Goal: Entertainment & Leisure: Consume media (video, audio)

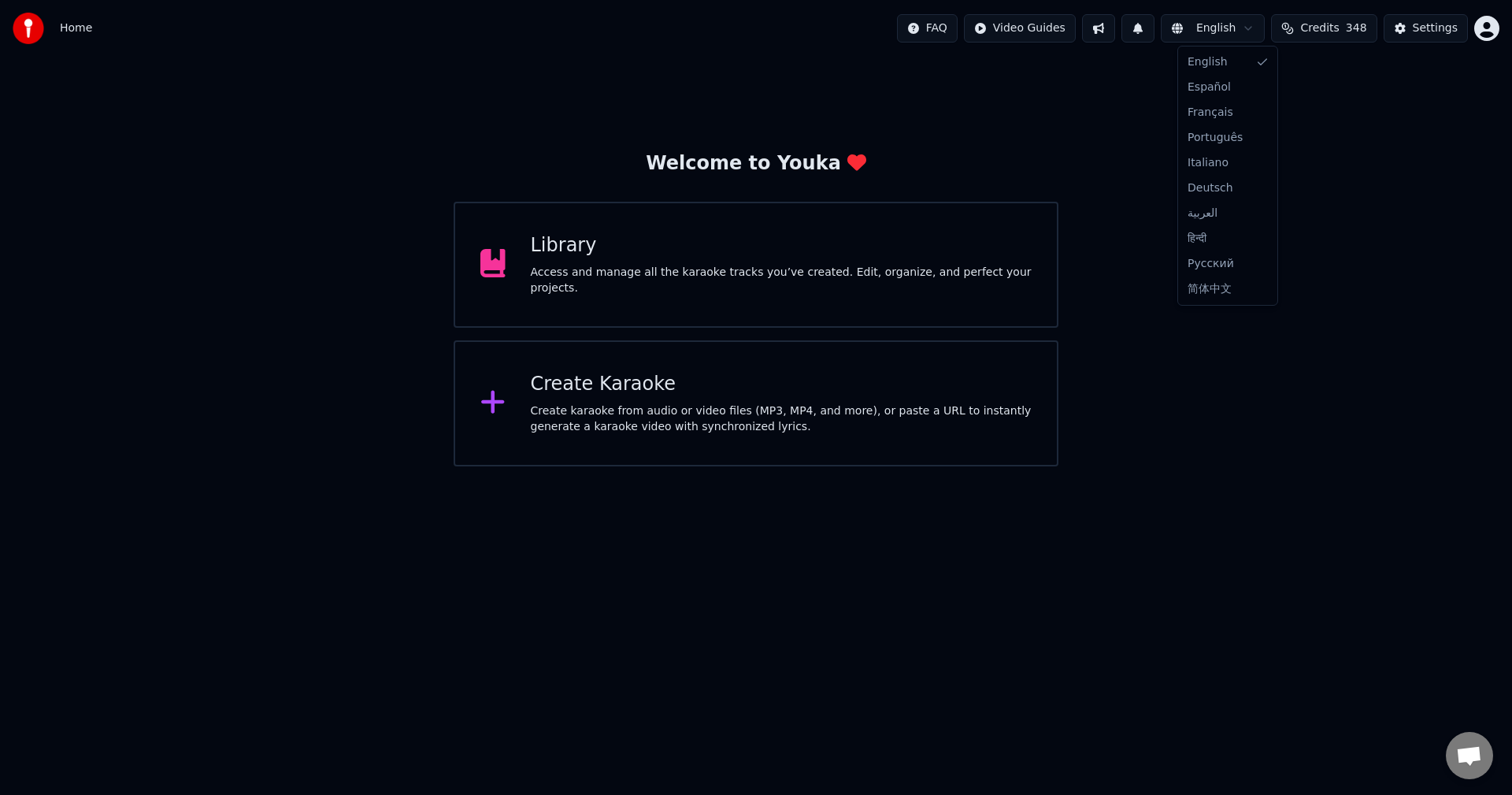
click at [1237, 37] on html "Home FAQ Video Guides English Credits 348 Settings Welcome to Youka Library Acc…" at bounding box center [756, 233] width 1512 height 466
click at [1238, 26] on html "Home FAQ Video Guides English Credits 348 Settings Welcome to Youka Library Acc…" at bounding box center [756, 233] width 1512 height 466
click at [805, 273] on div "Access and manage all the karaoke tracks you’ve created. Edit, organize, and pe…" at bounding box center [782, 280] width 502 height 32
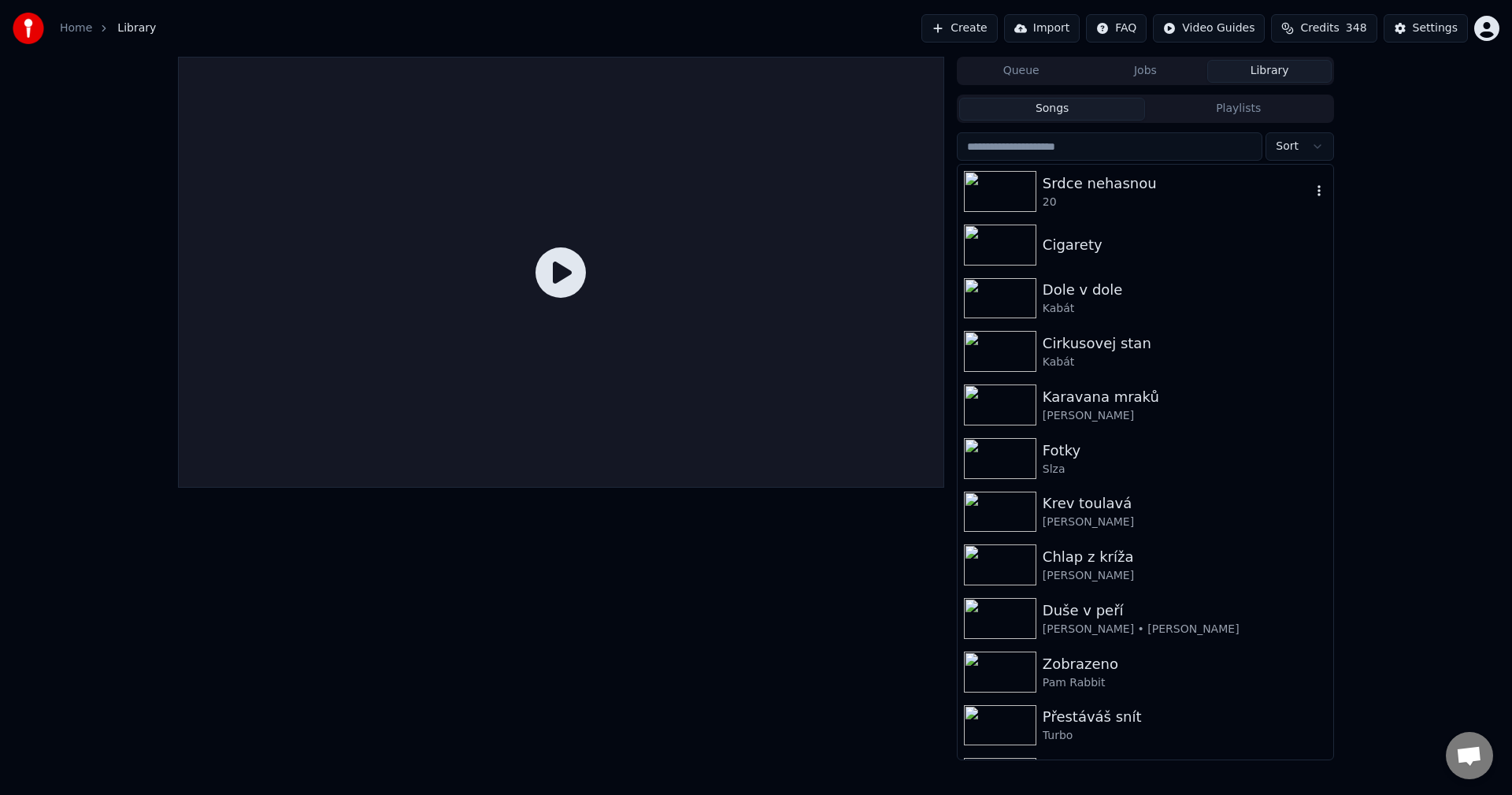
click at [1128, 193] on div "Srdce nehasnou" at bounding box center [1177, 183] width 268 height 22
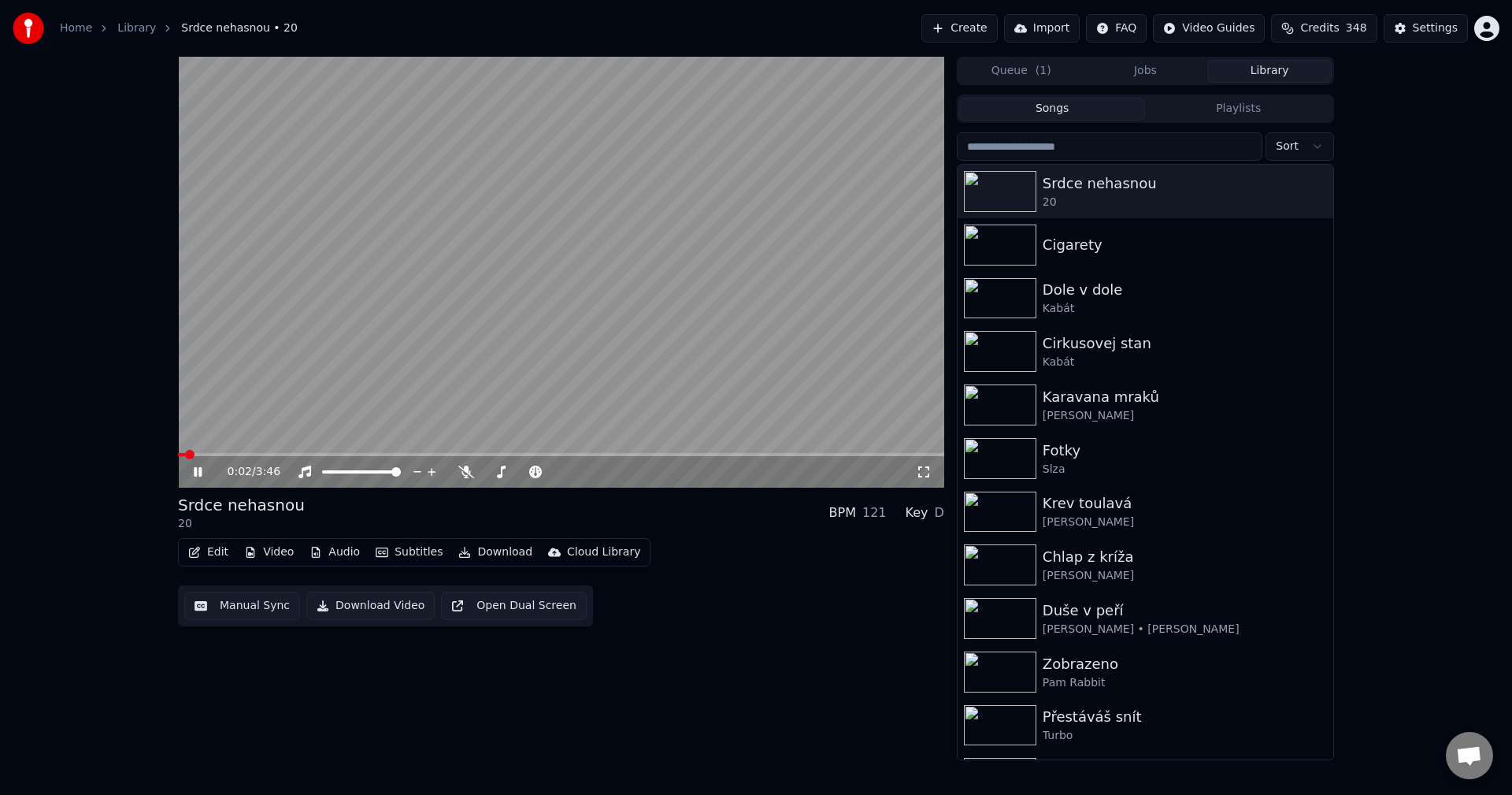
click at [285, 452] on video at bounding box center [561, 272] width 766 height 431
click at [285, 455] on span at bounding box center [561, 454] width 766 height 3
click at [190, 468] on div "0:31 / 3:46" at bounding box center [561, 471] width 754 height 16
click at [201, 468] on icon at bounding box center [209, 472] width 37 height 13
click at [193, 474] on icon at bounding box center [209, 472] width 37 height 13
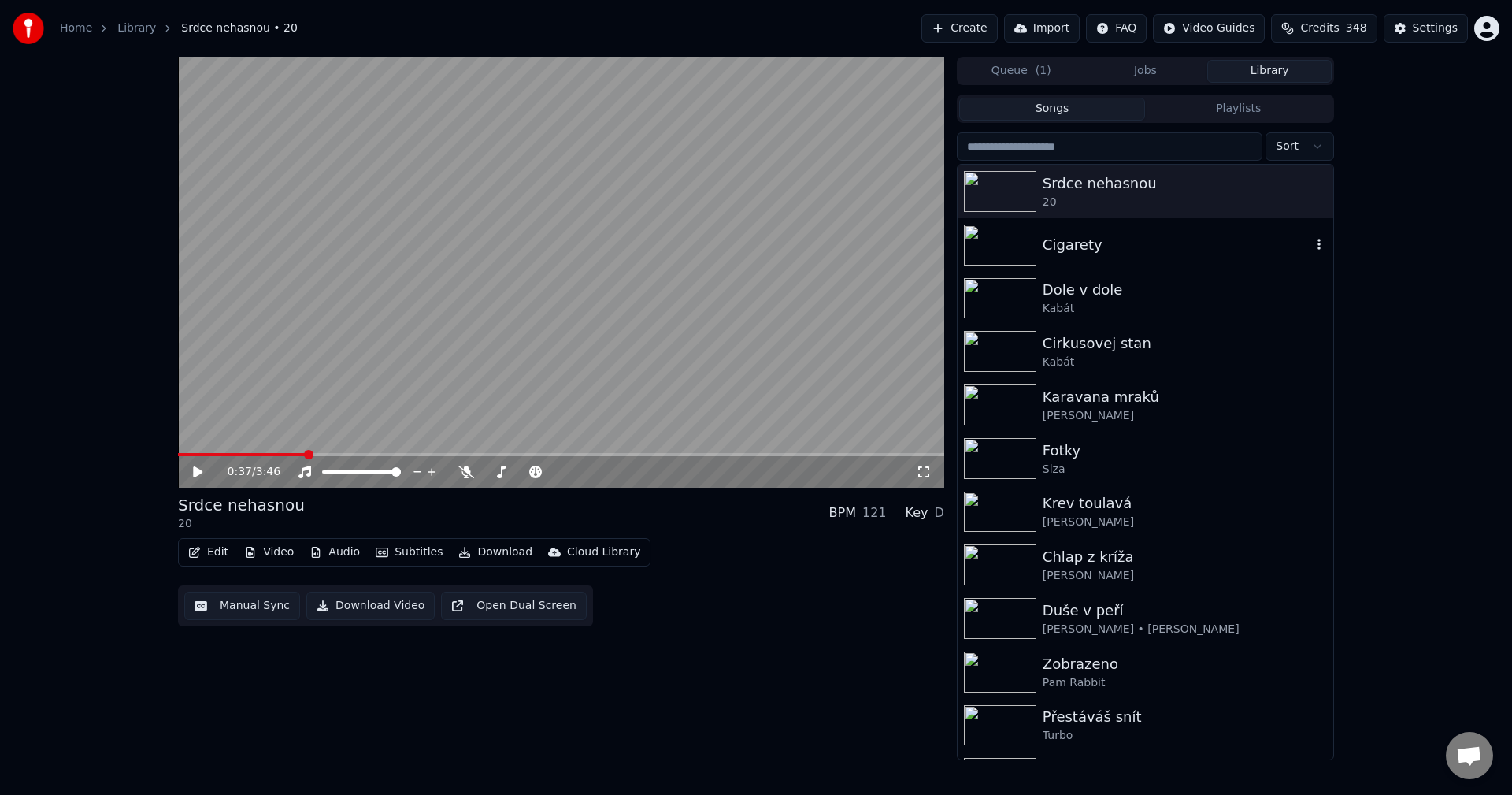
click at [1079, 250] on div "Cigarety" at bounding box center [1177, 245] width 268 height 22
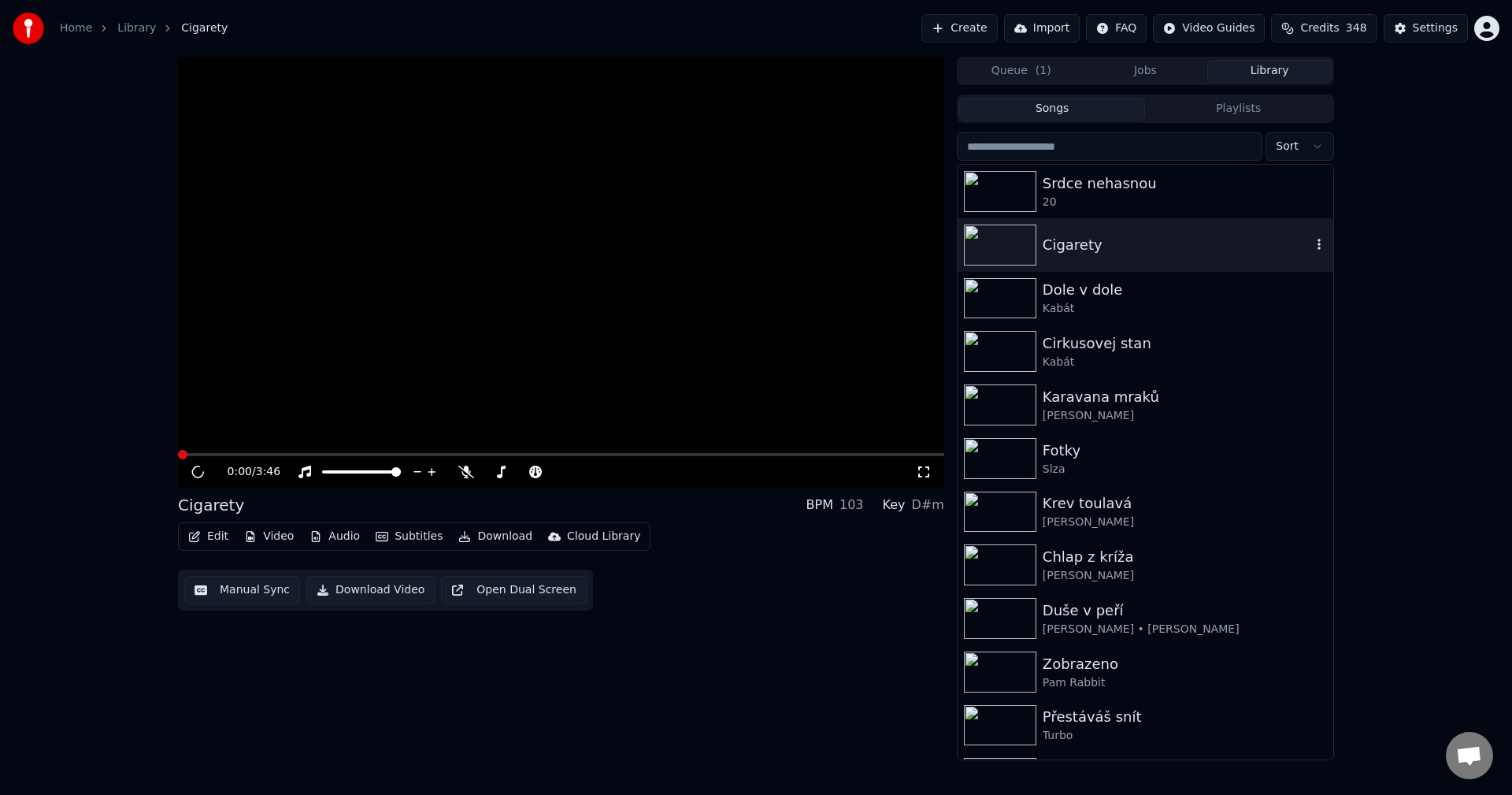
click at [1079, 250] on div "Cigarety" at bounding box center [1177, 245] width 268 height 22
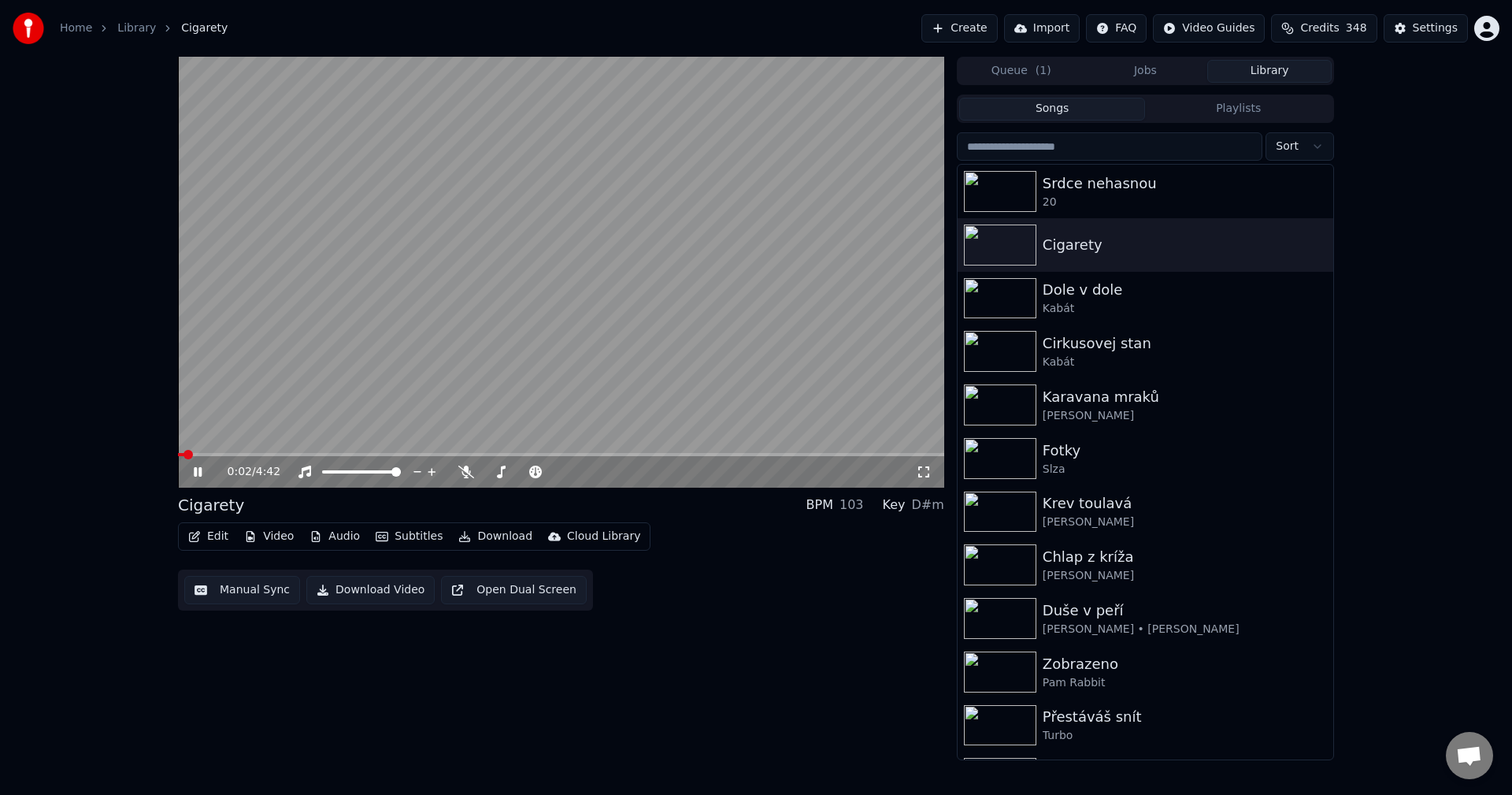
click at [286, 453] on span at bounding box center [561, 454] width 766 height 3
click at [393, 455] on span at bounding box center [561, 454] width 766 height 3
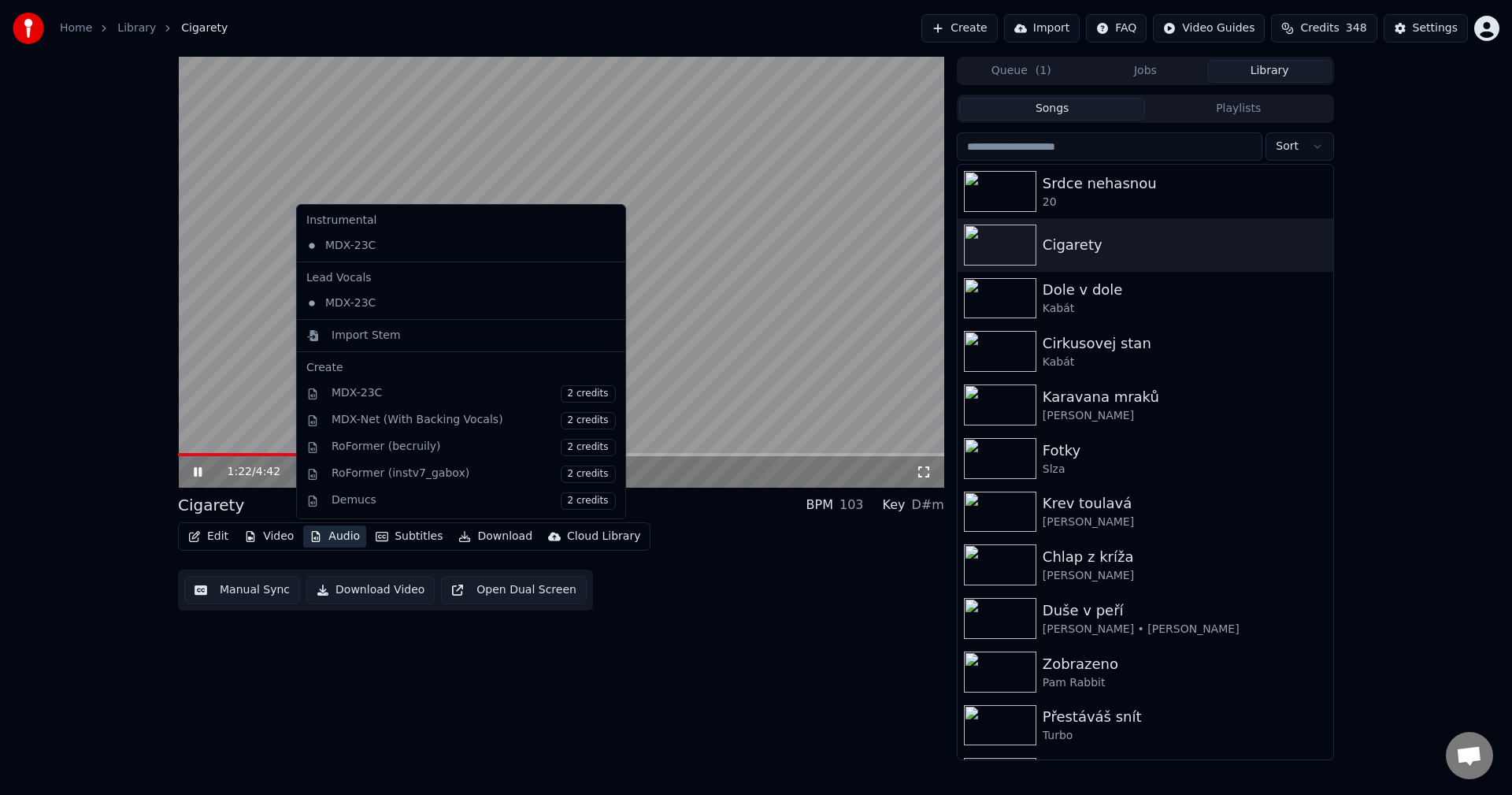
click at [340, 537] on button "Audio" at bounding box center [334, 537] width 63 height 22
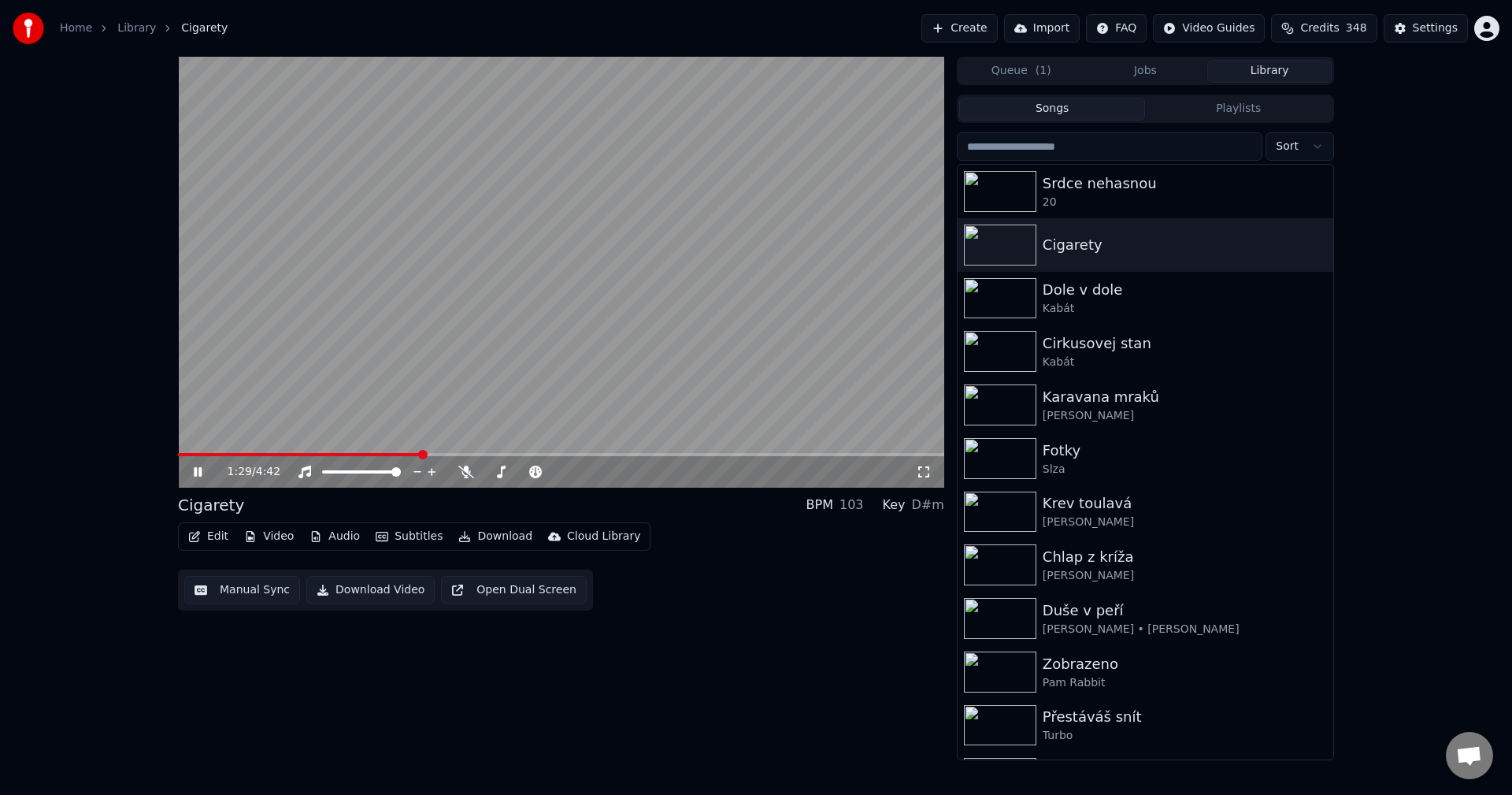
click at [200, 470] on icon at bounding box center [197, 472] width 8 height 9
click at [1090, 349] on div "Cirkusovej stan" at bounding box center [1177, 343] width 268 height 22
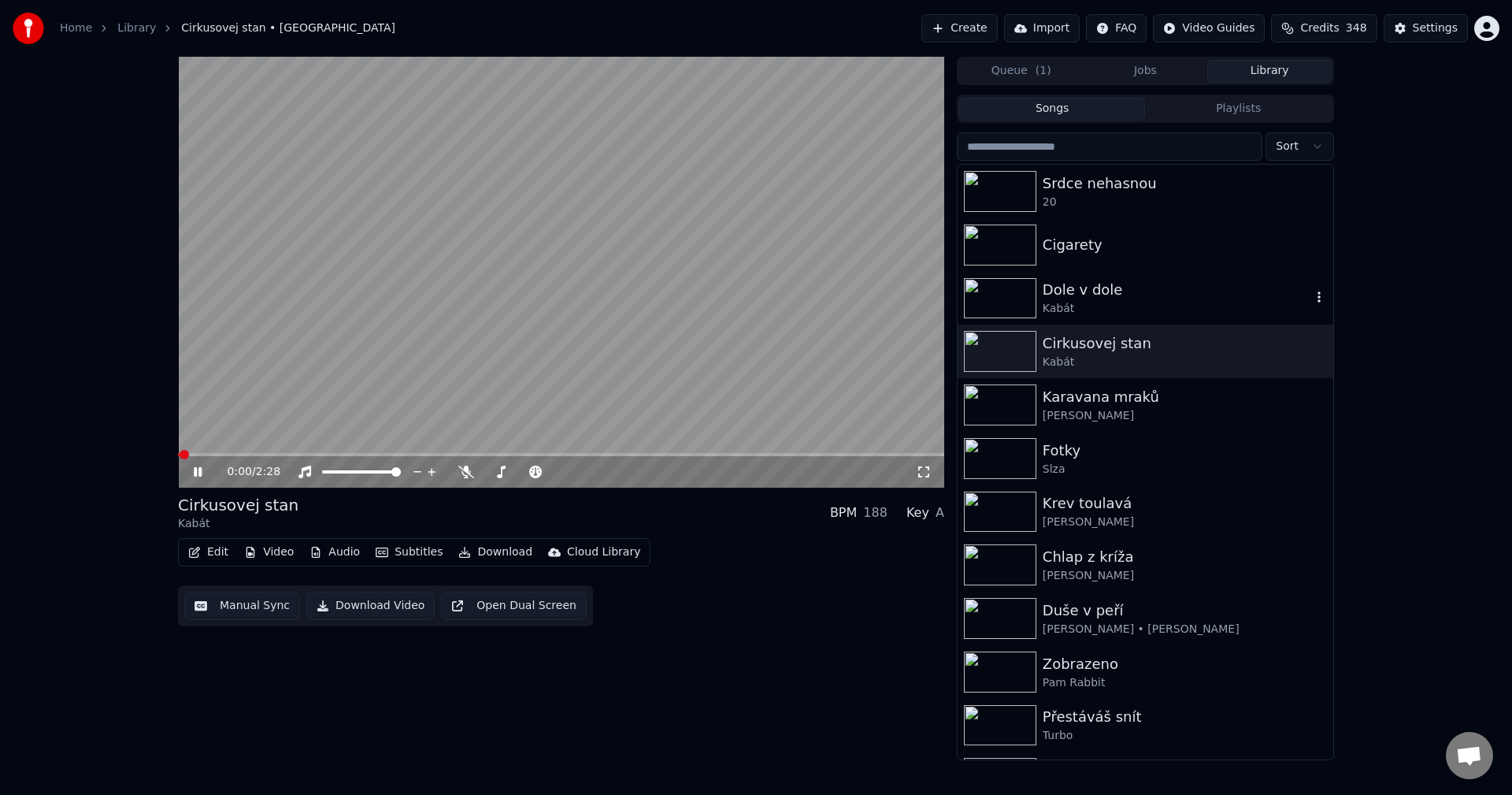
click at [1089, 301] on div "Kabát" at bounding box center [1177, 309] width 268 height 16
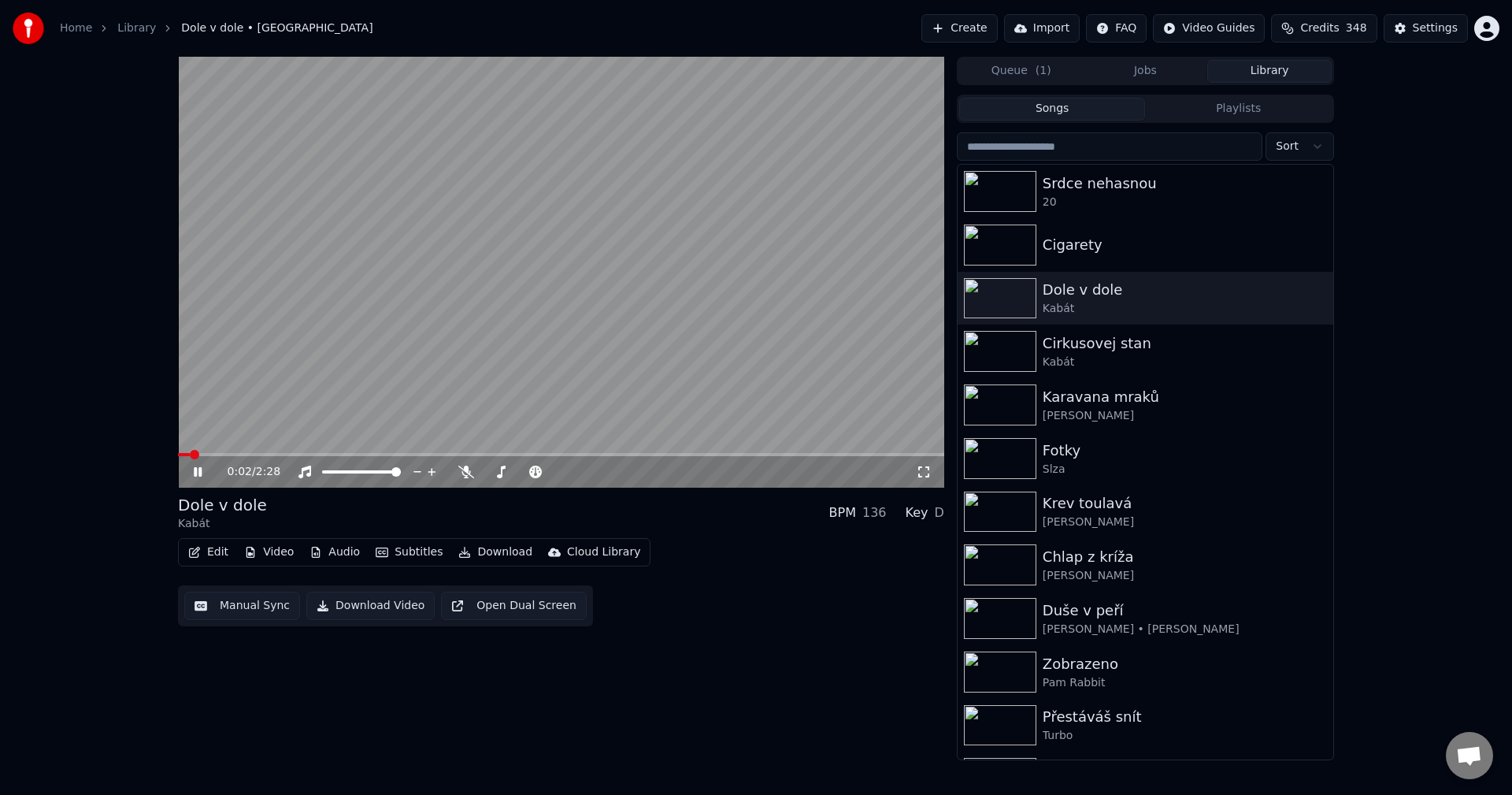
click at [227, 455] on span at bounding box center [561, 454] width 766 height 3
click at [1163, 496] on div "Krev toulavá" at bounding box center [1177, 503] width 268 height 22
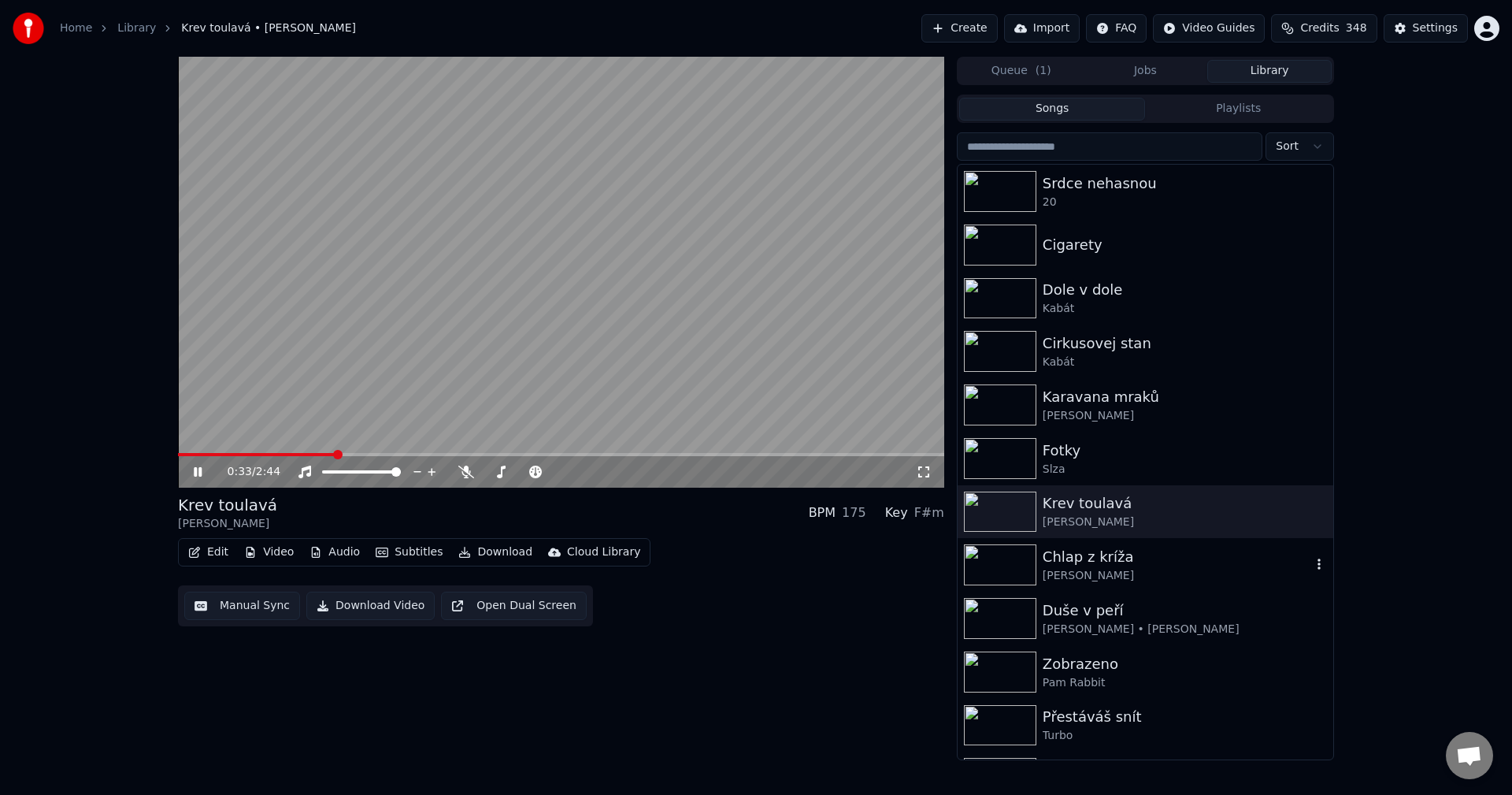
click at [1137, 581] on div "[PERSON_NAME]" at bounding box center [1177, 575] width 268 height 16
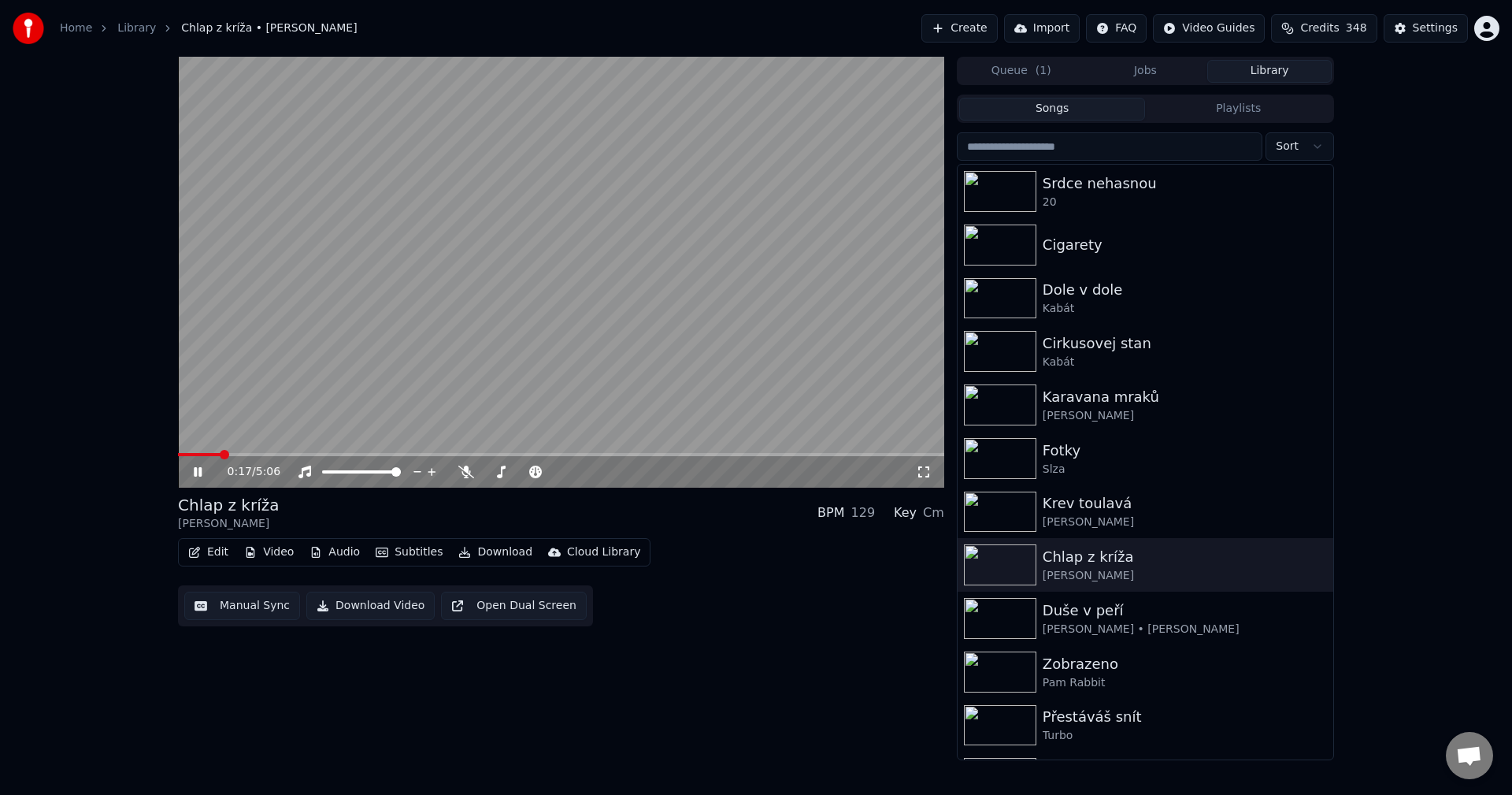
click at [221, 453] on span at bounding box center [561, 454] width 766 height 3
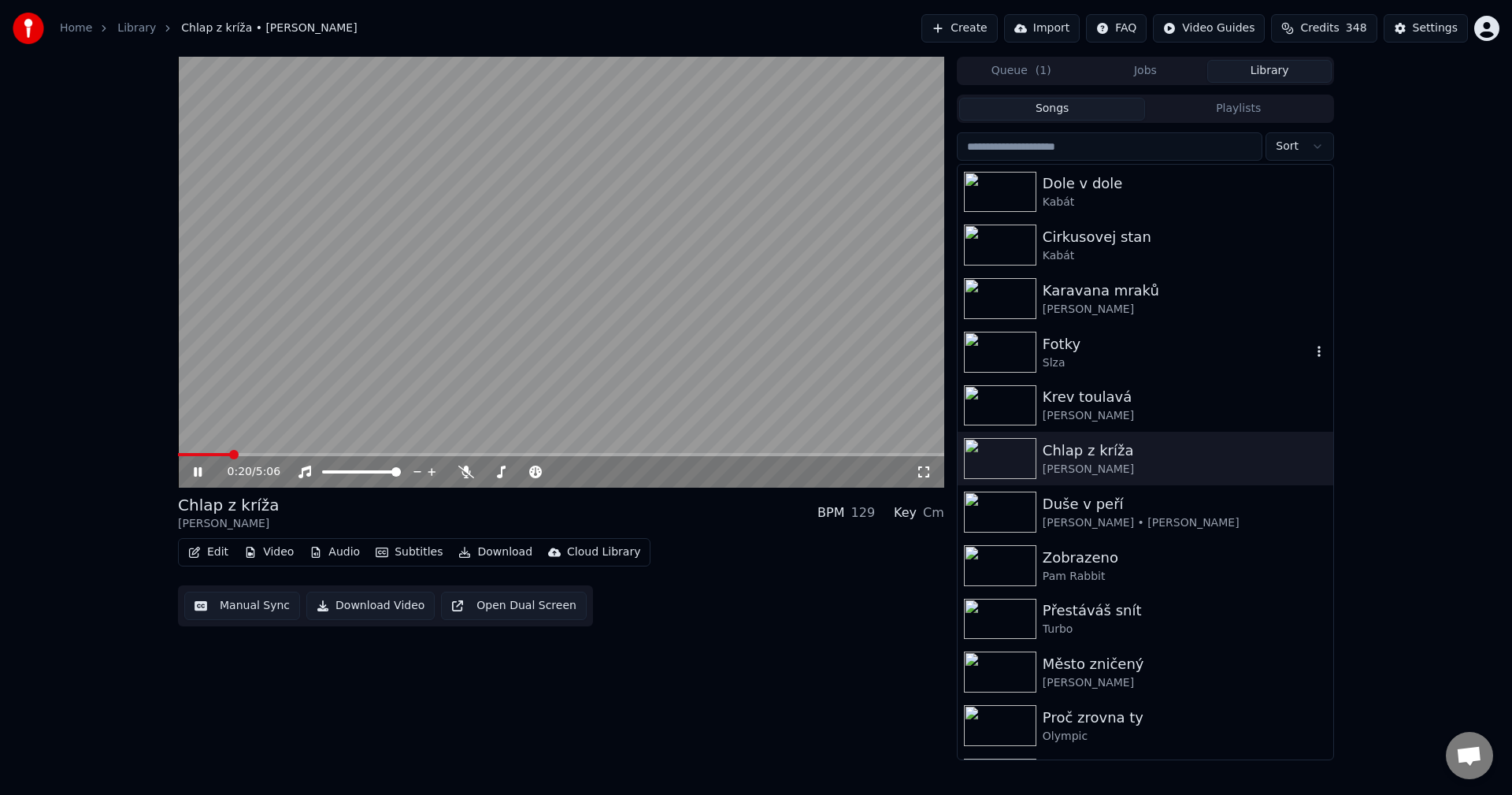
scroll to position [158, 0]
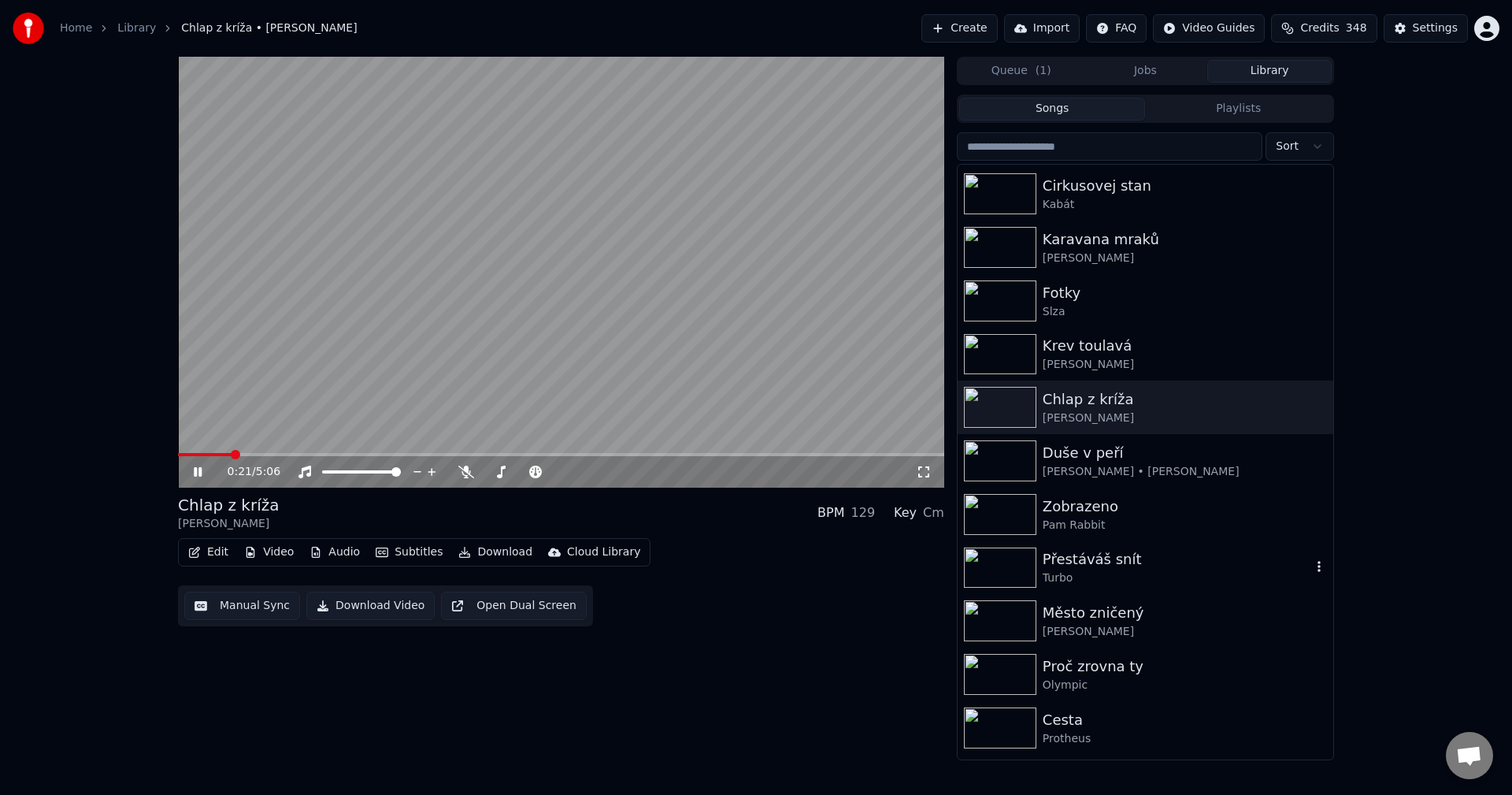
click at [1163, 551] on div "Přestáváš snít" at bounding box center [1177, 560] width 268 height 22
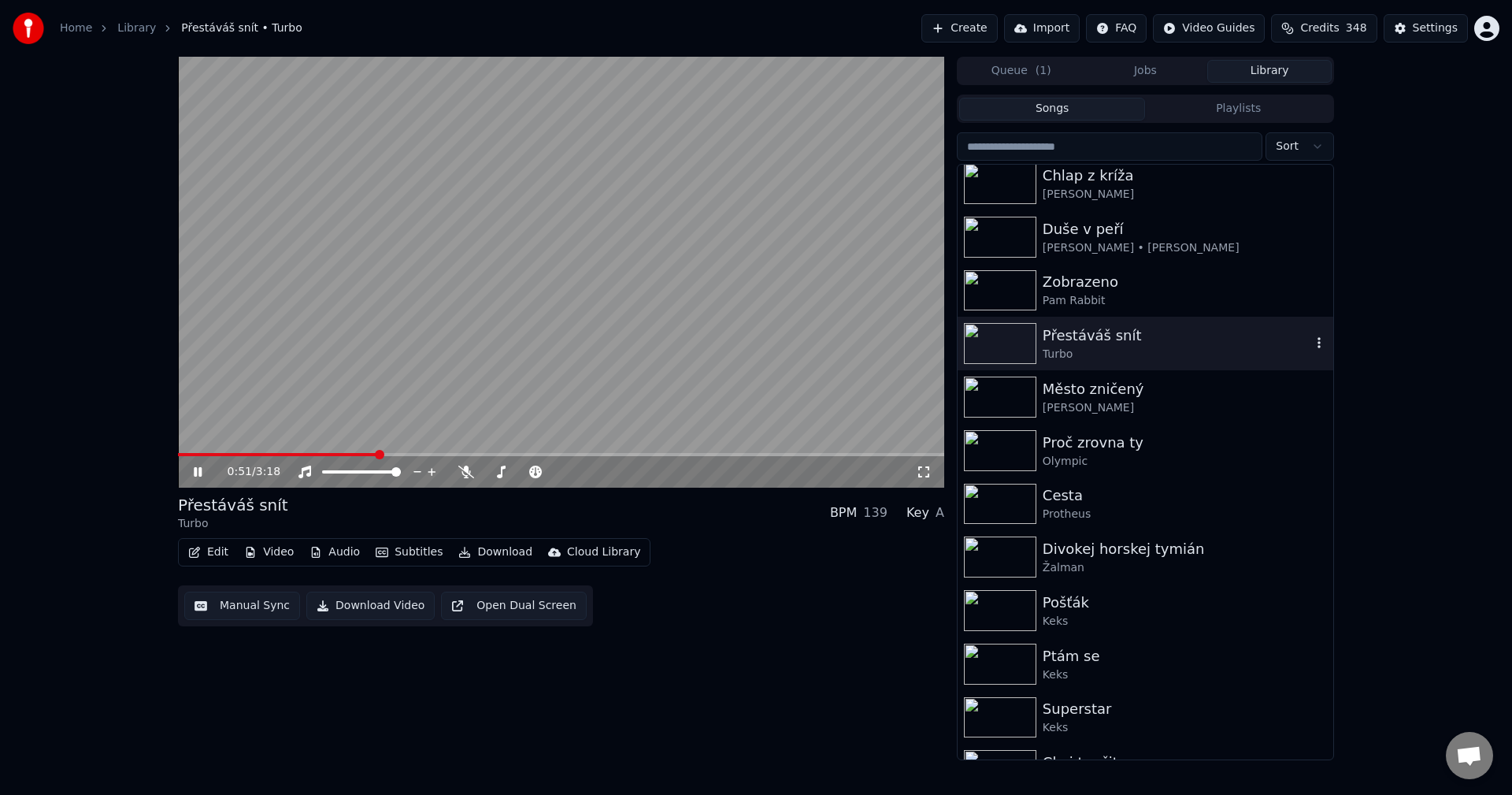
scroll to position [393, 0]
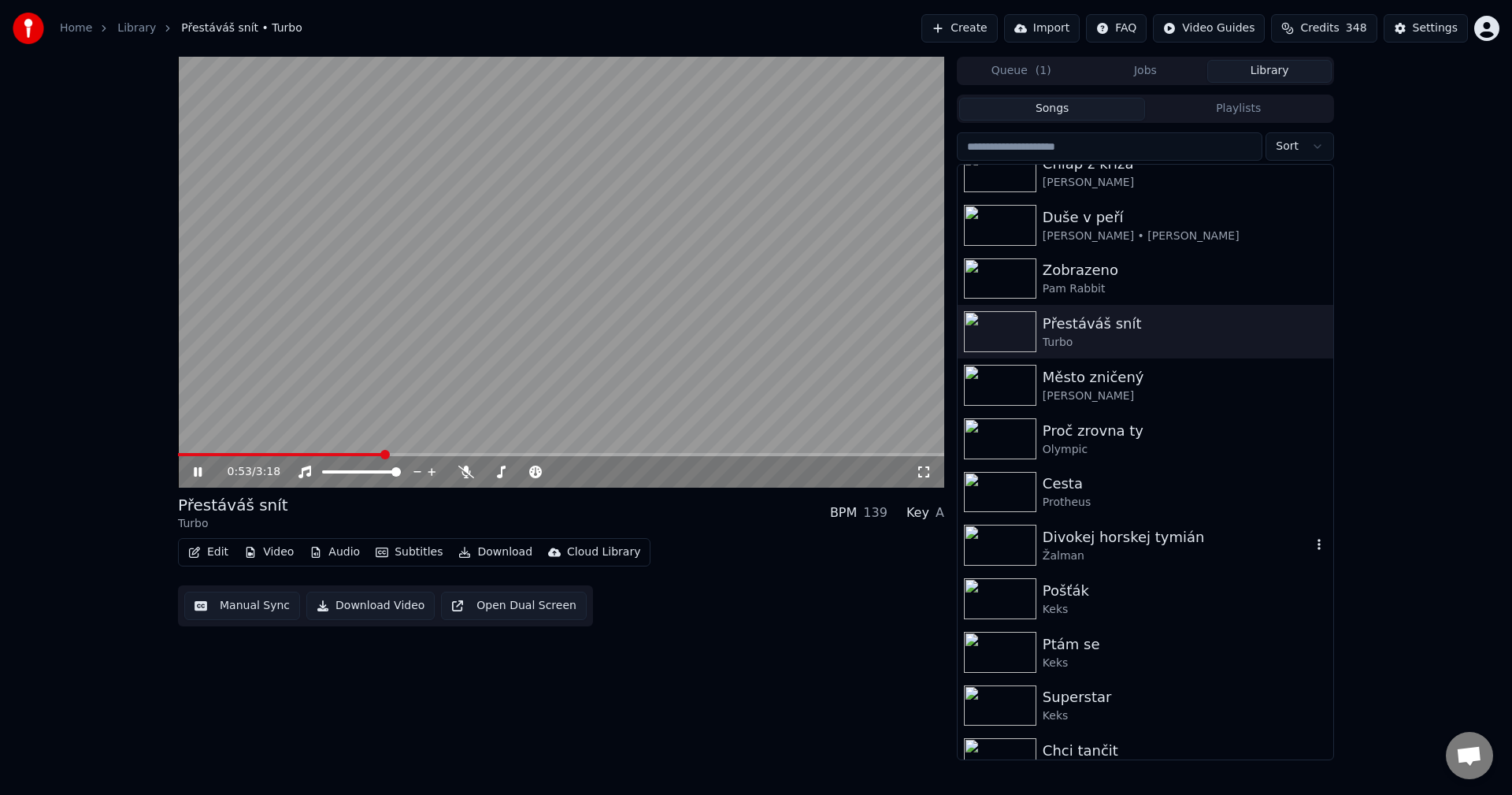
click at [1127, 563] on div "Žalman" at bounding box center [1177, 556] width 268 height 16
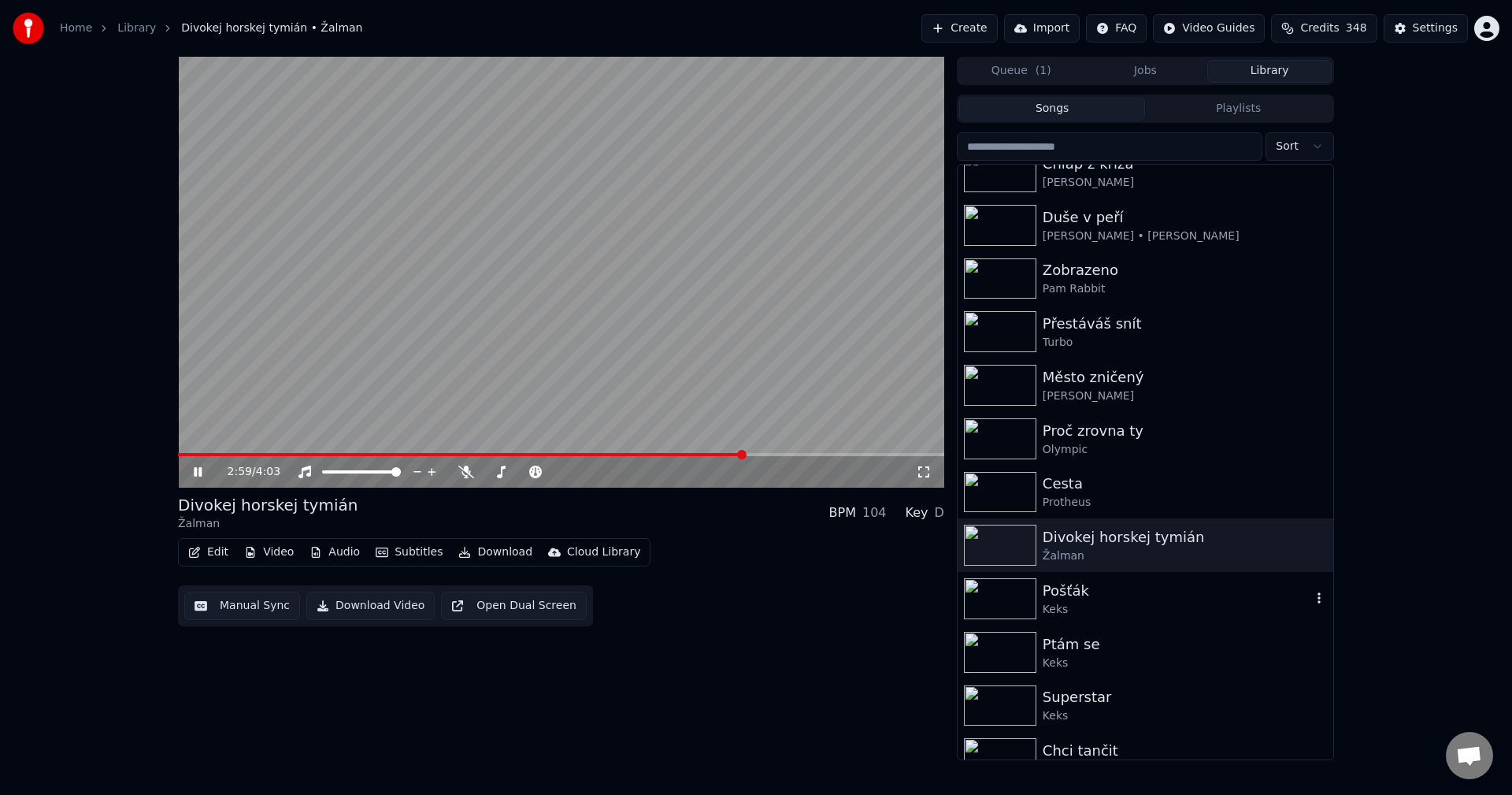
click at [1233, 577] on div "Pošťák Keks" at bounding box center [1145, 599] width 376 height 54
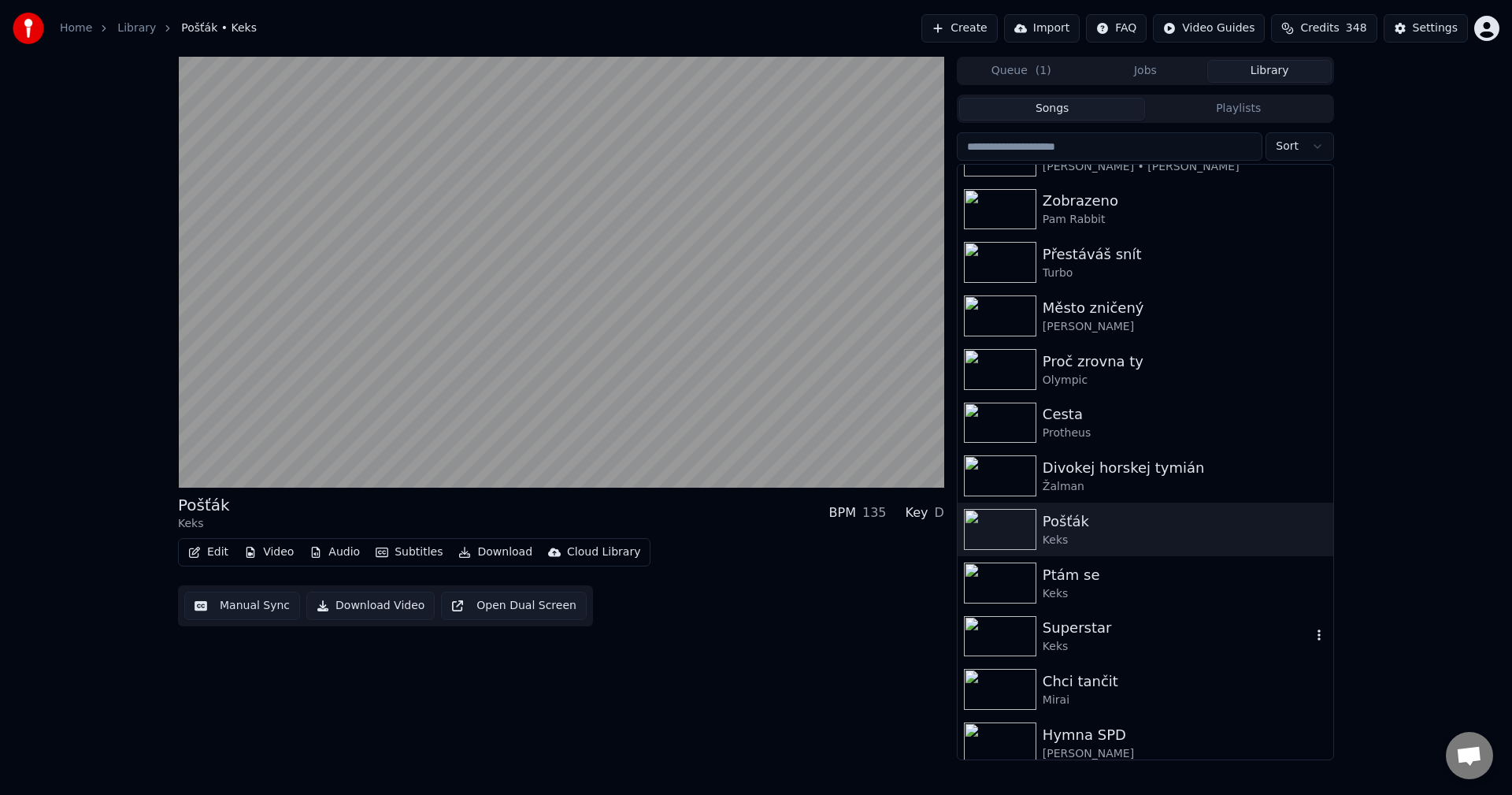
scroll to position [473, 0]
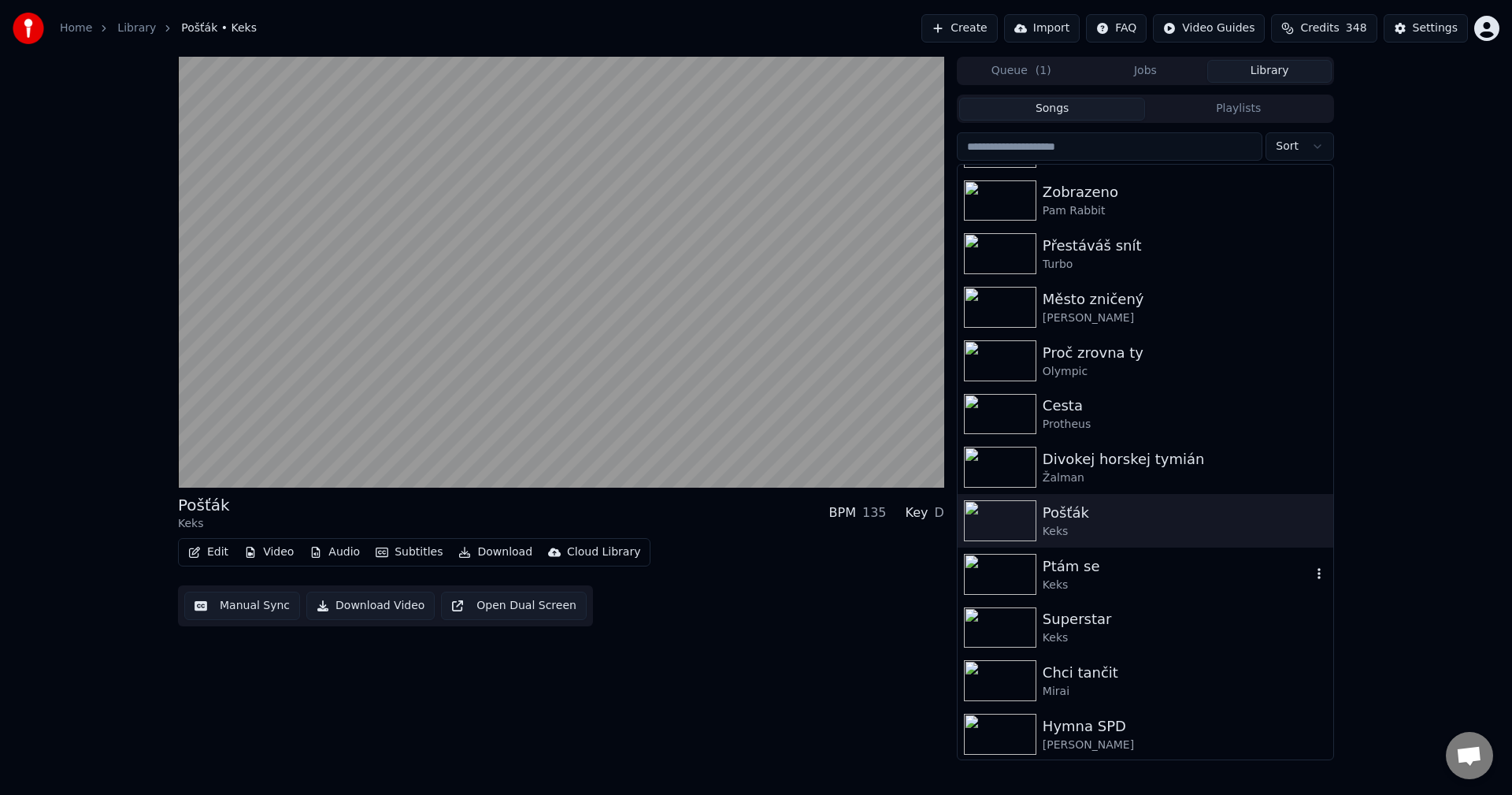
click at [1178, 570] on div "Ptám se" at bounding box center [1177, 566] width 268 height 22
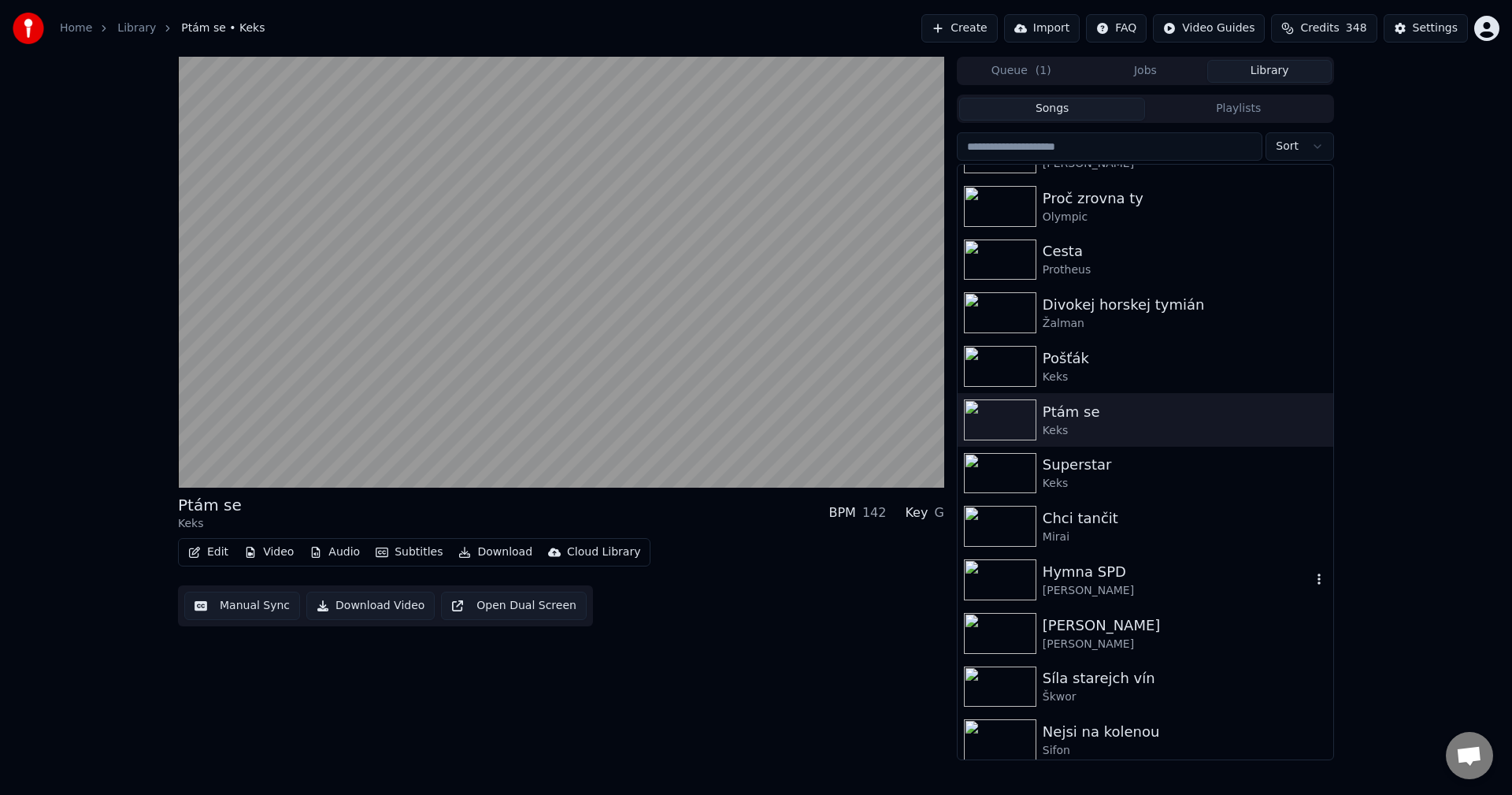
scroll to position [630, 0]
click at [1118, 457] on div "Superstar" at bounding box center [1177, 462] width 268 height 22
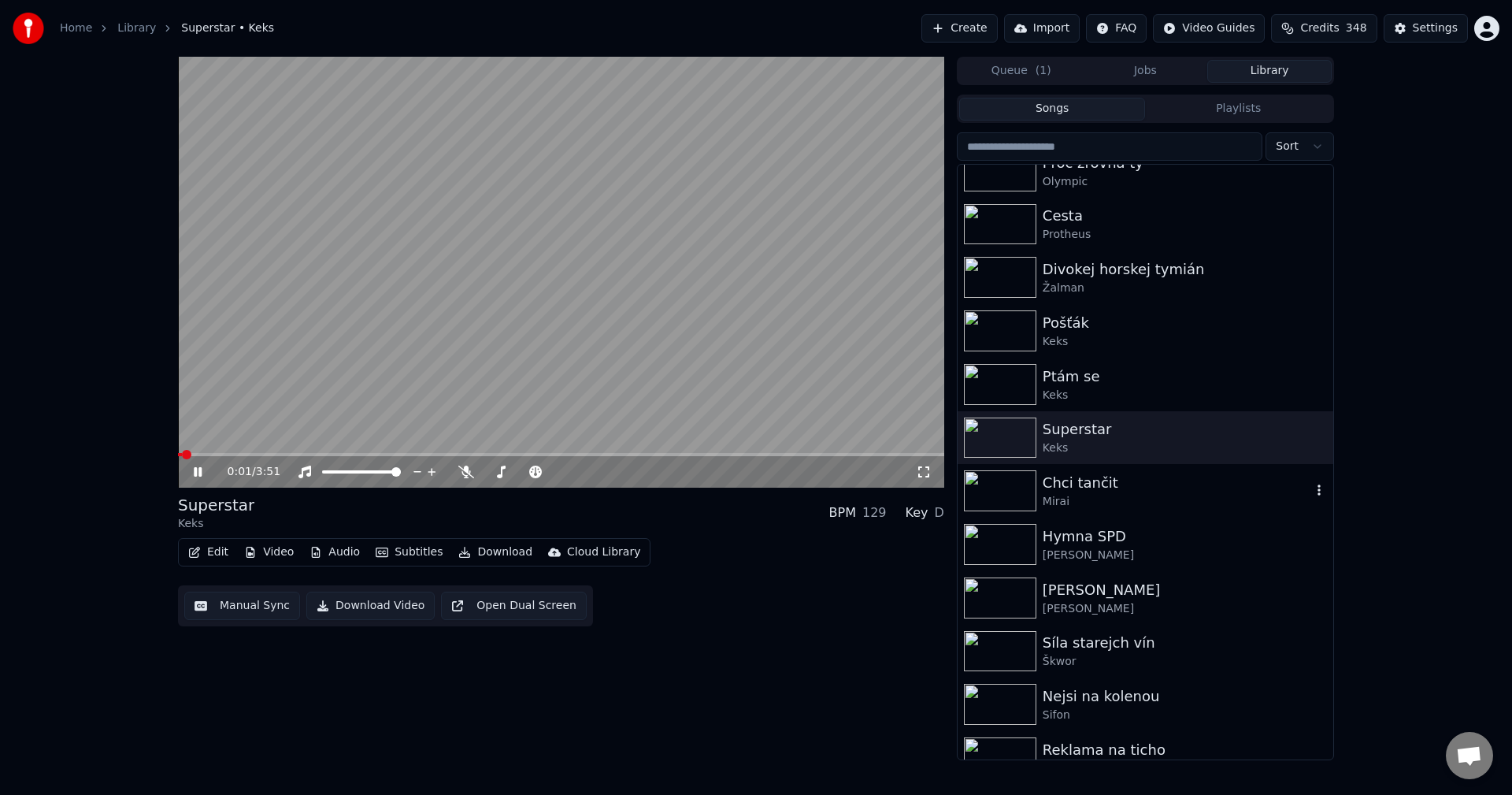
scroll to position [709, 0]
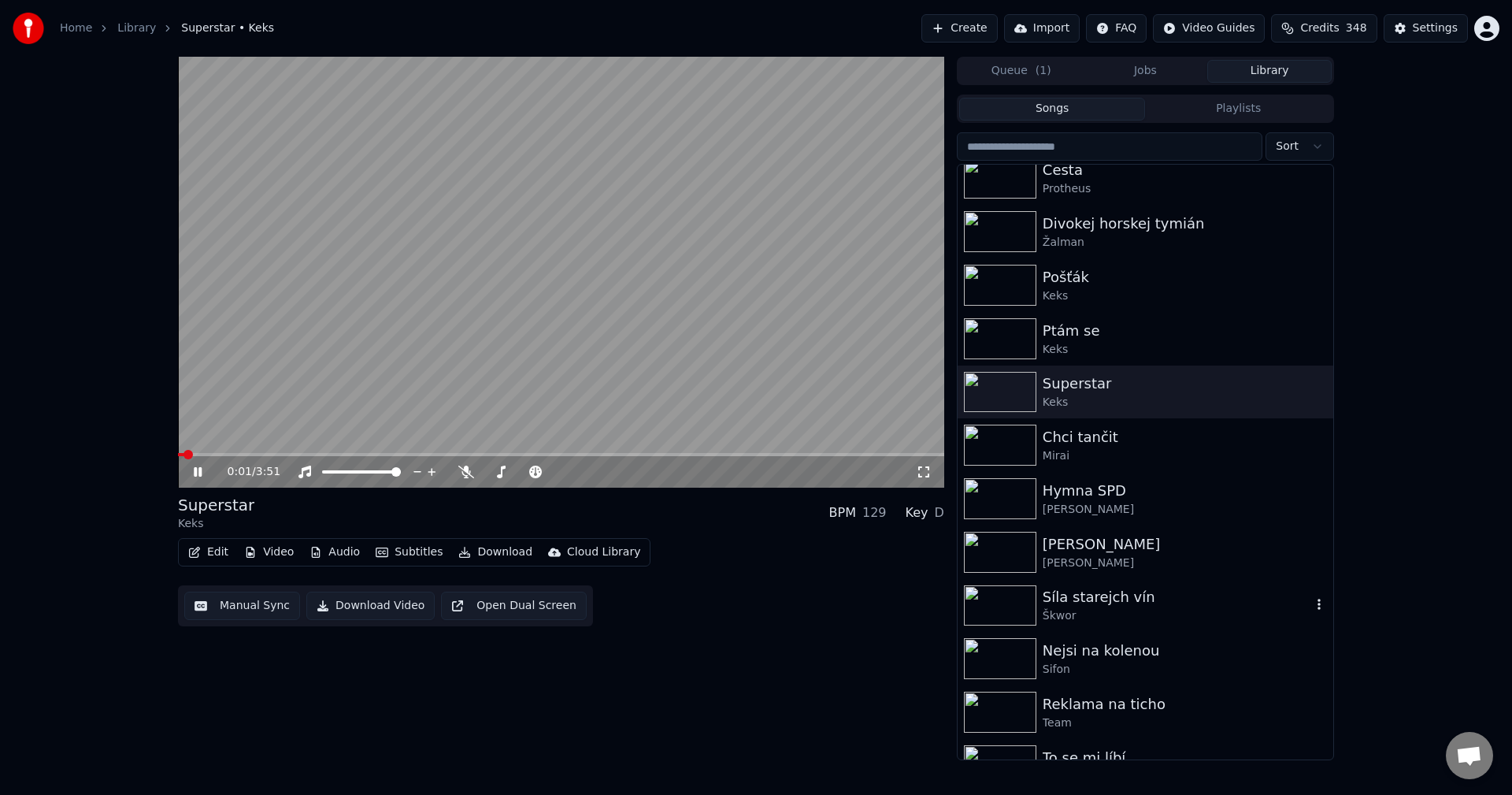
click at [1131, 600] on div "Síla starejch vín" at bounding box center [1177, 597] width 268 height 22
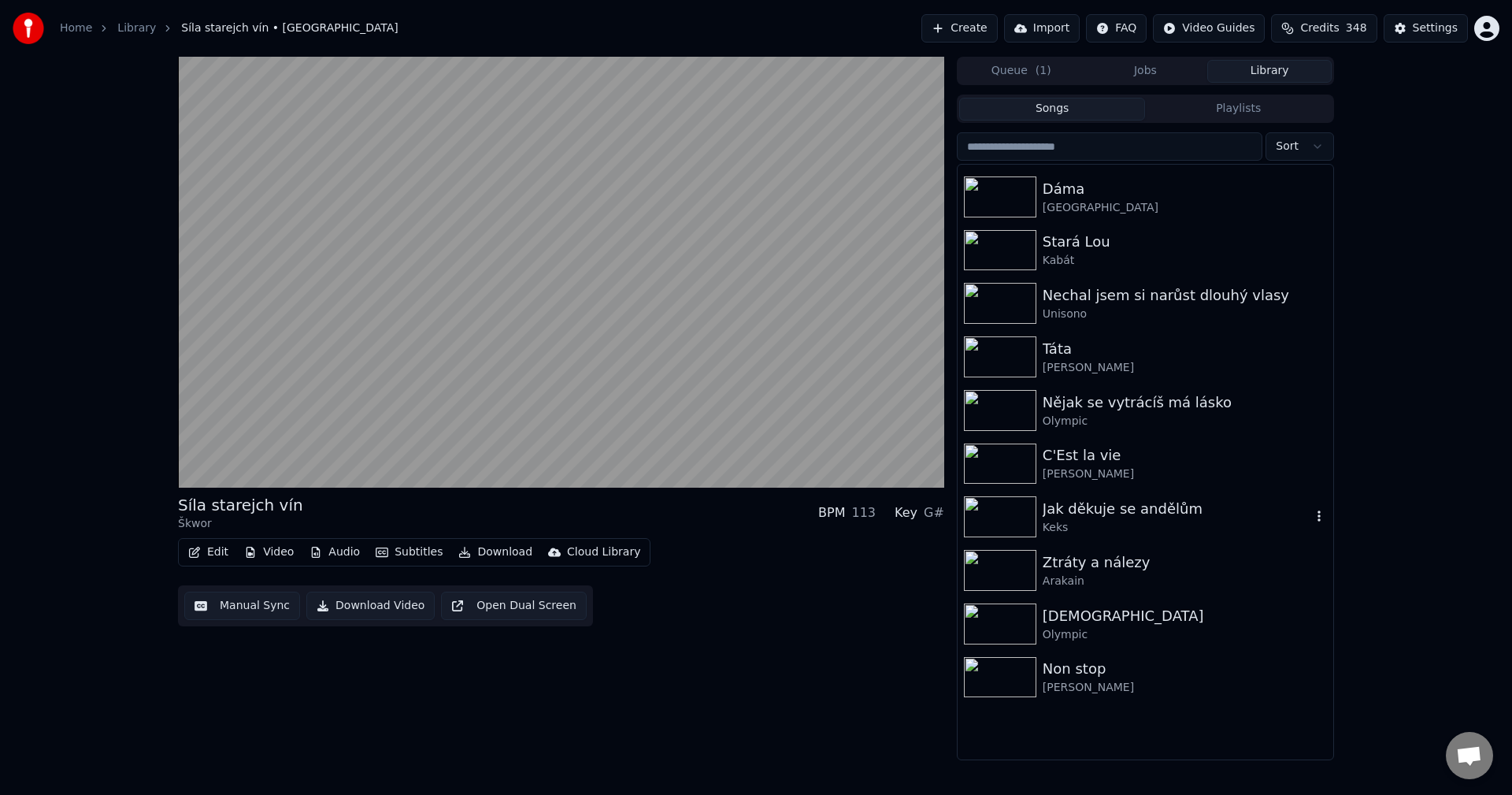
scroll to position [1575, 0]
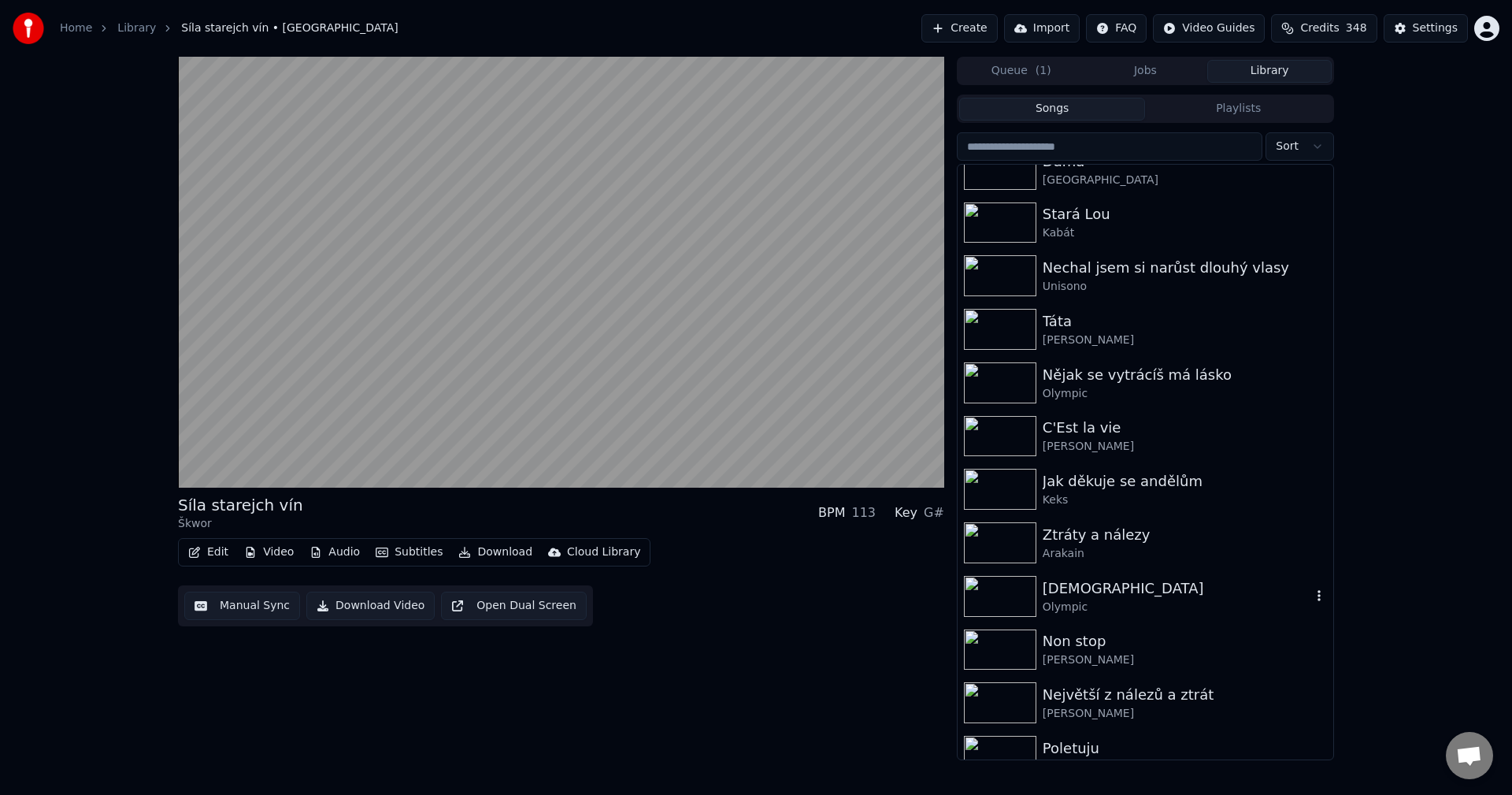
click at [1158, 588] on div "[DEMOGRAPHIC_DATA]" at bounding box center [1177, 589] width 268 height 22
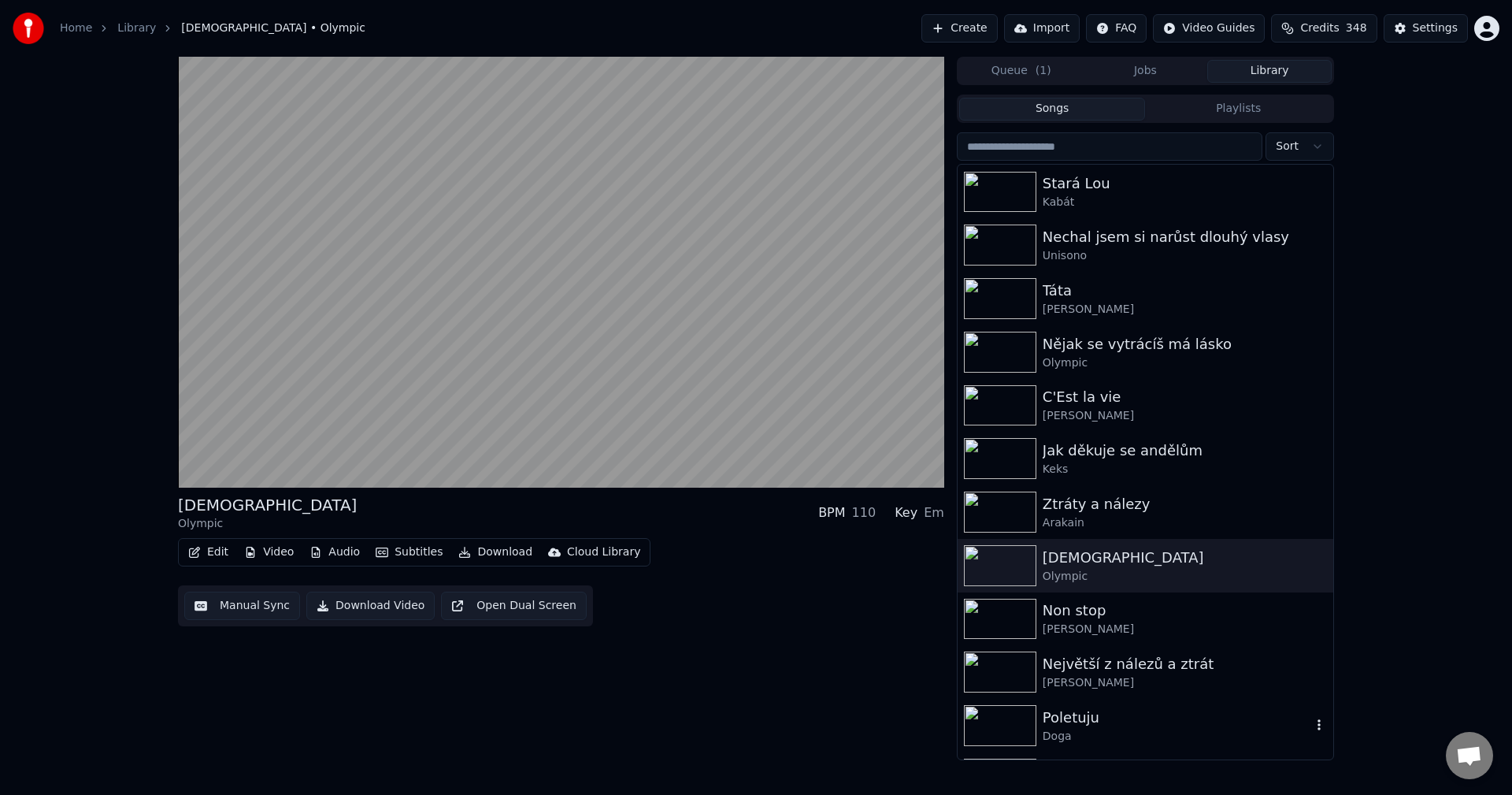
scroll to position [1732, 0]
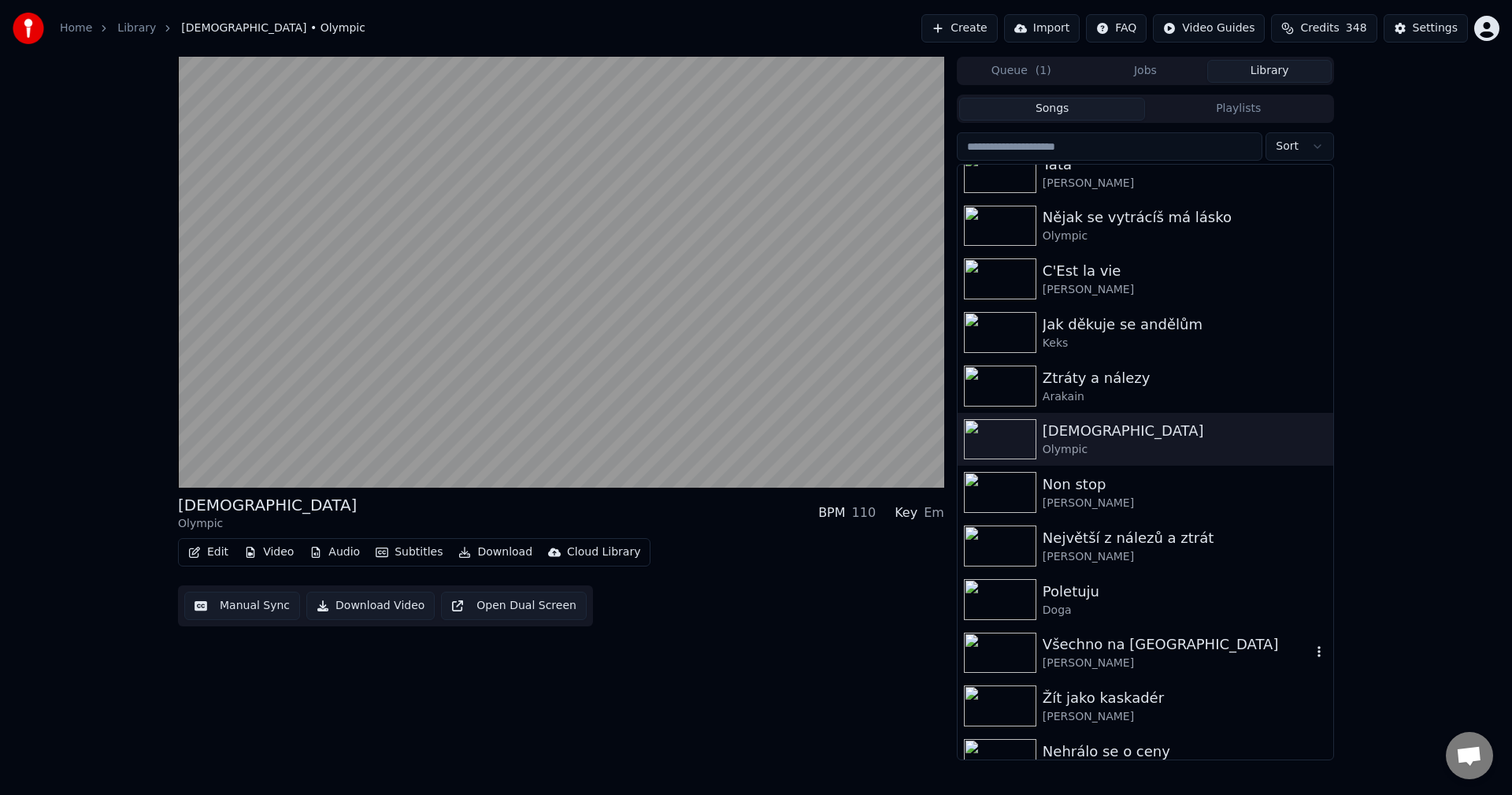
click at [1136, 653] on div "Všechno na [GEOGRAPHIC_DATA]" at bounding box center [1177, 644] width 268 height 22
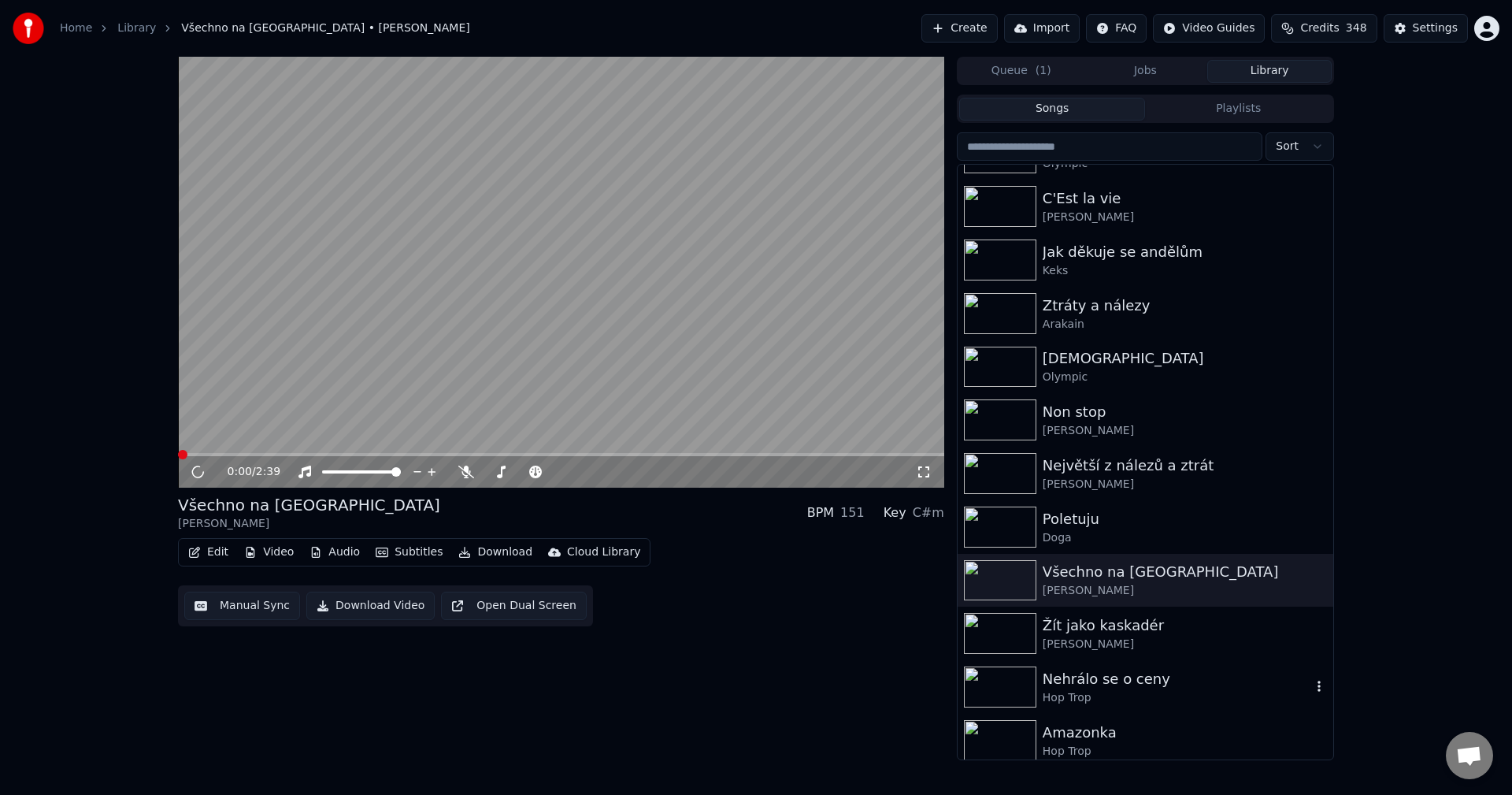
scroll to position [1812, 0]
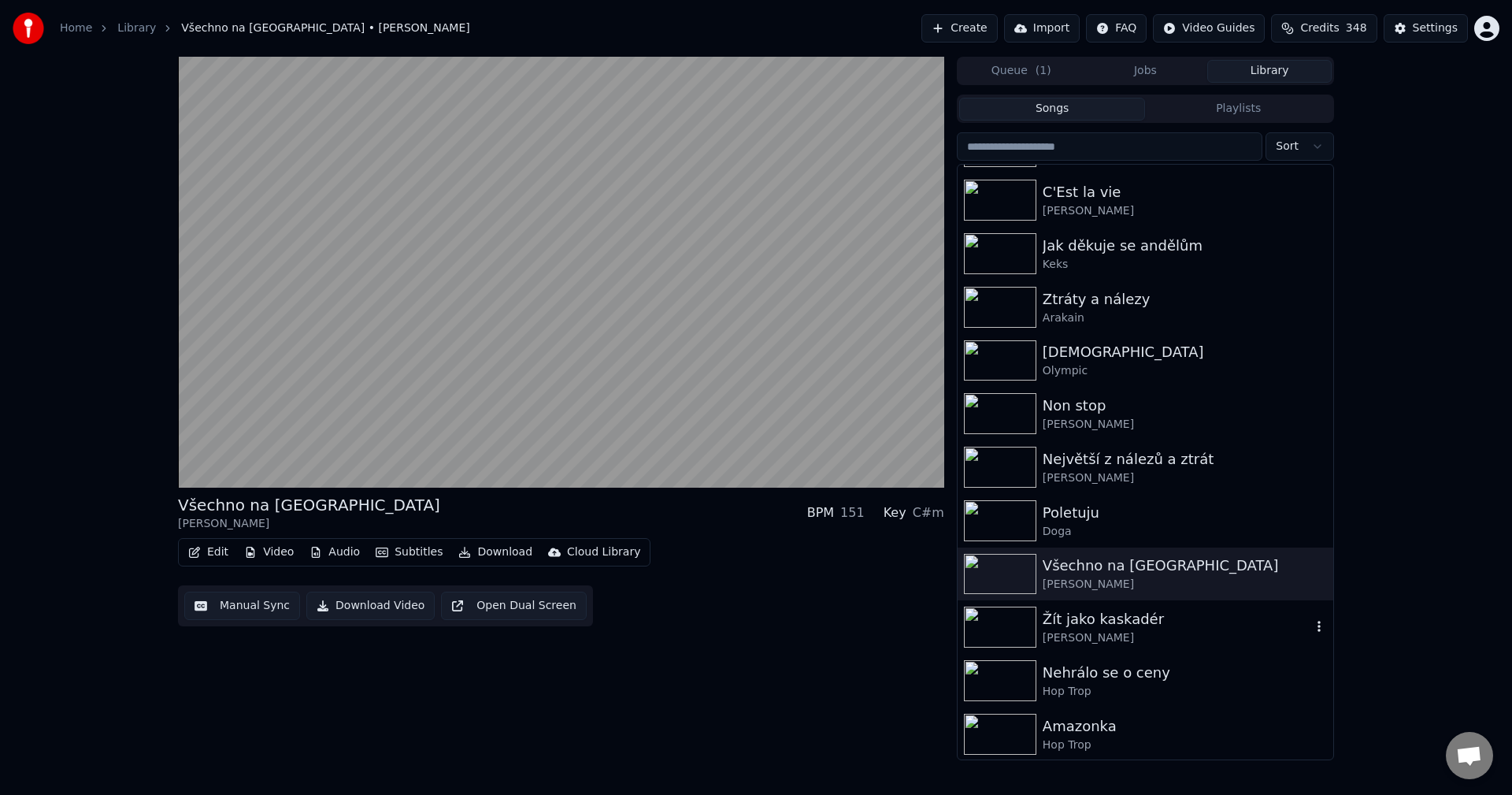
click at [1152, 653] on div "Žít jako kaskadér [PERSON_NAME]" at bounding box center [1145, 627] width 376 height 54
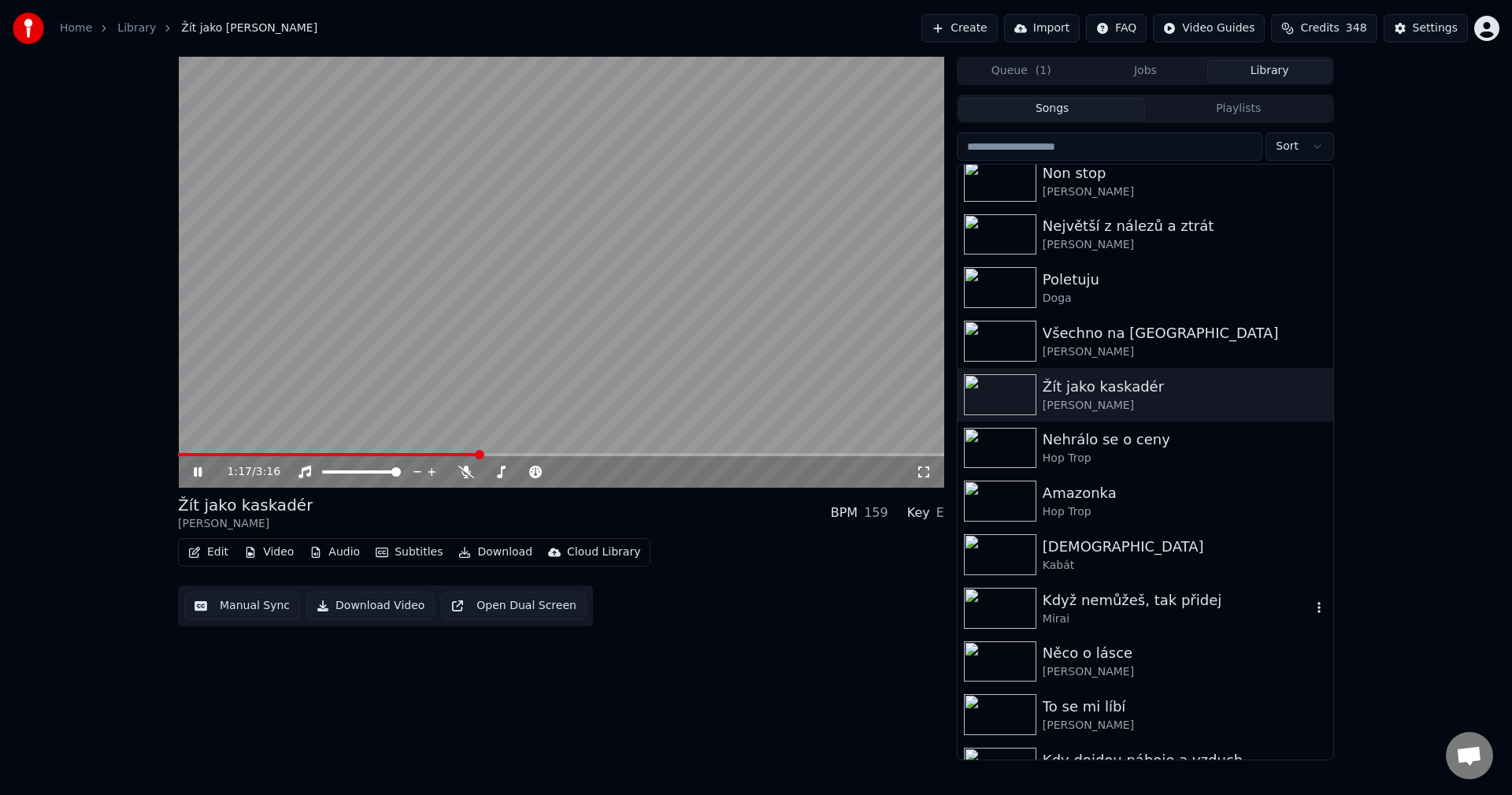
scroll to position [2048, 0]
click at [1101, 549] on div "[DEMOGRAPHIC_DATA]" at bounding box center [1177, 544] width 268 height 22
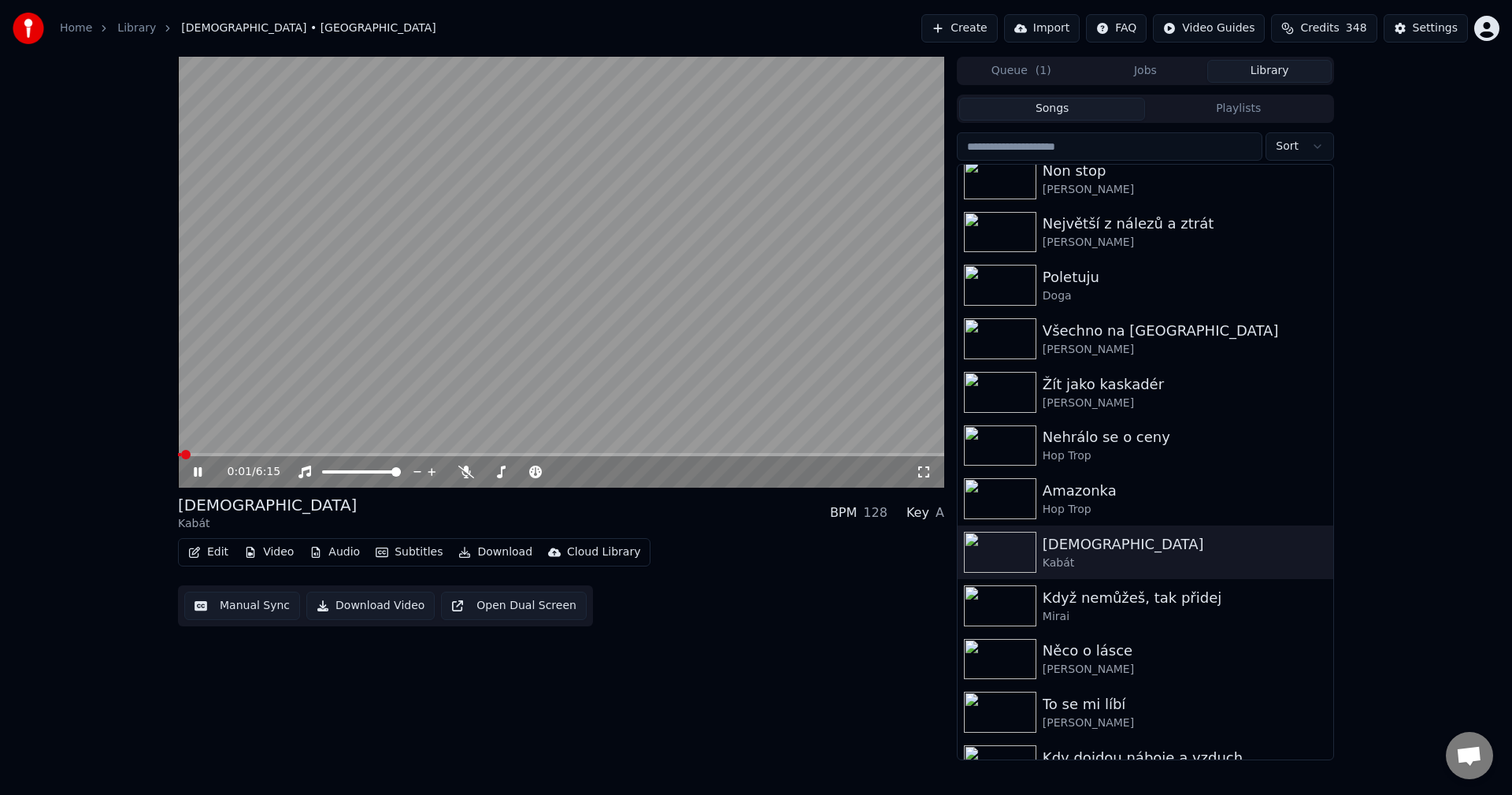
click at [222, 451] on video at bounding box center [561, 272] width 766 height 431
click at [245, 453] on span at bounding box center [561, 454] width 766 height 3
click at [195, 474] on icon at bounding box center [197, 472] width 9 height 11
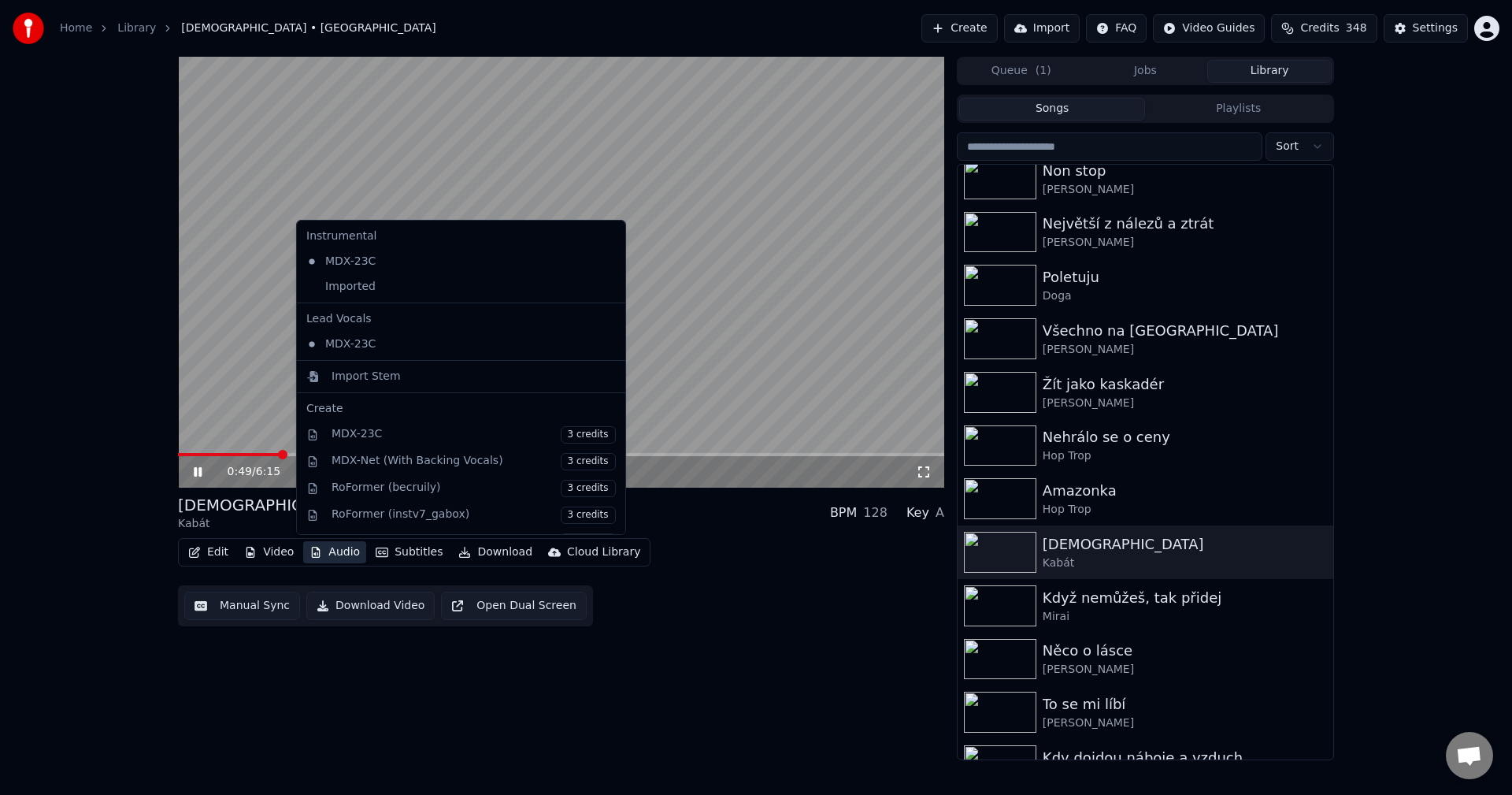
click at [349, 551] on button "Audio" at bounding box center [334, 552] width 63 height 22
click at [381, 296] on div "Imported" at bounding box center [449, 287] width 298 height 26
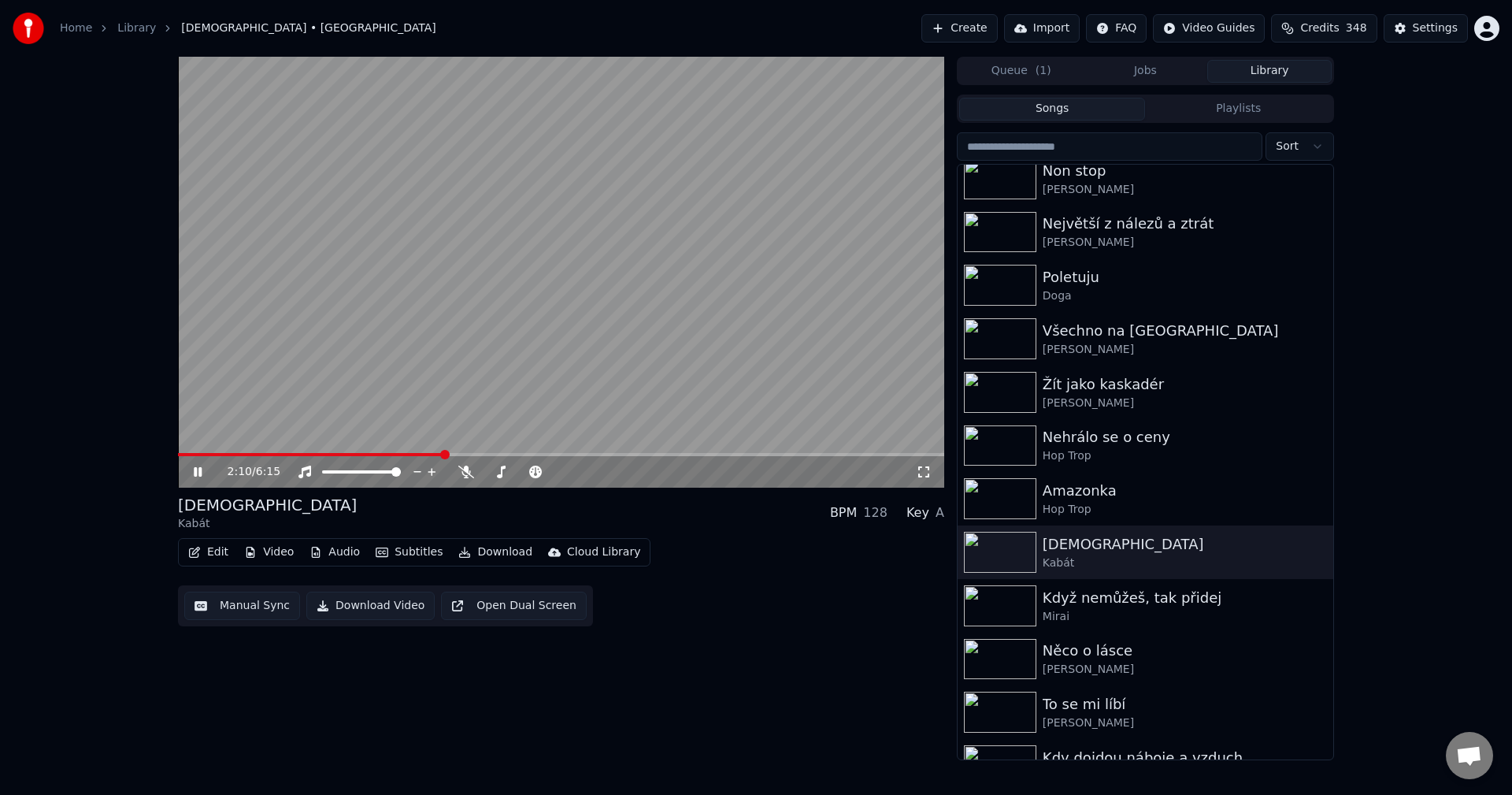
click at [203, 475] on icon at bounding box center [209, 472] width 37 height 13
click at [137, 29] on link "Library" at bounding box center [137, 27] width 38 height 16
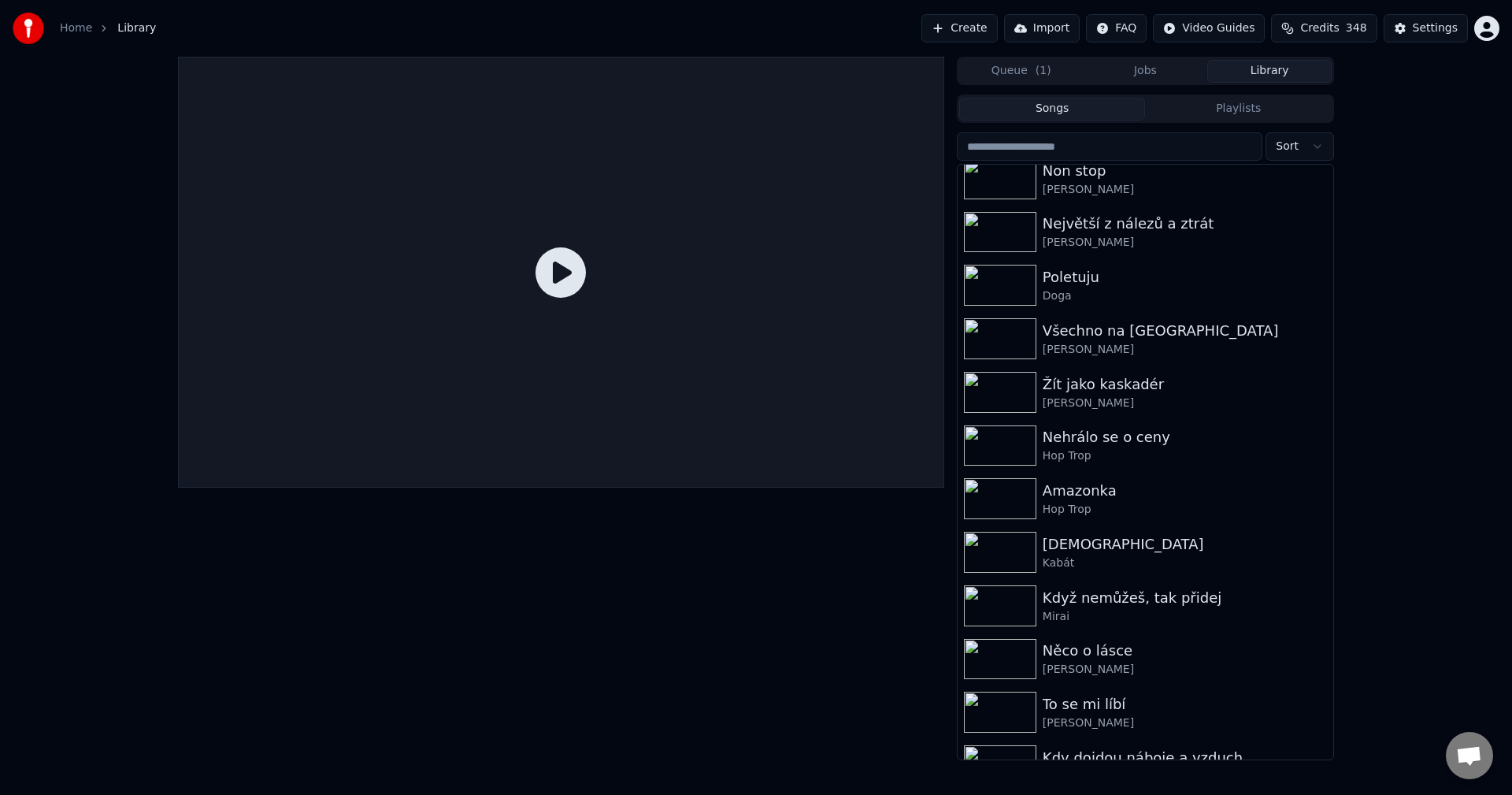
click at [78, 26] on link "Home" at bounding box center [76, 27] width 32 height 16
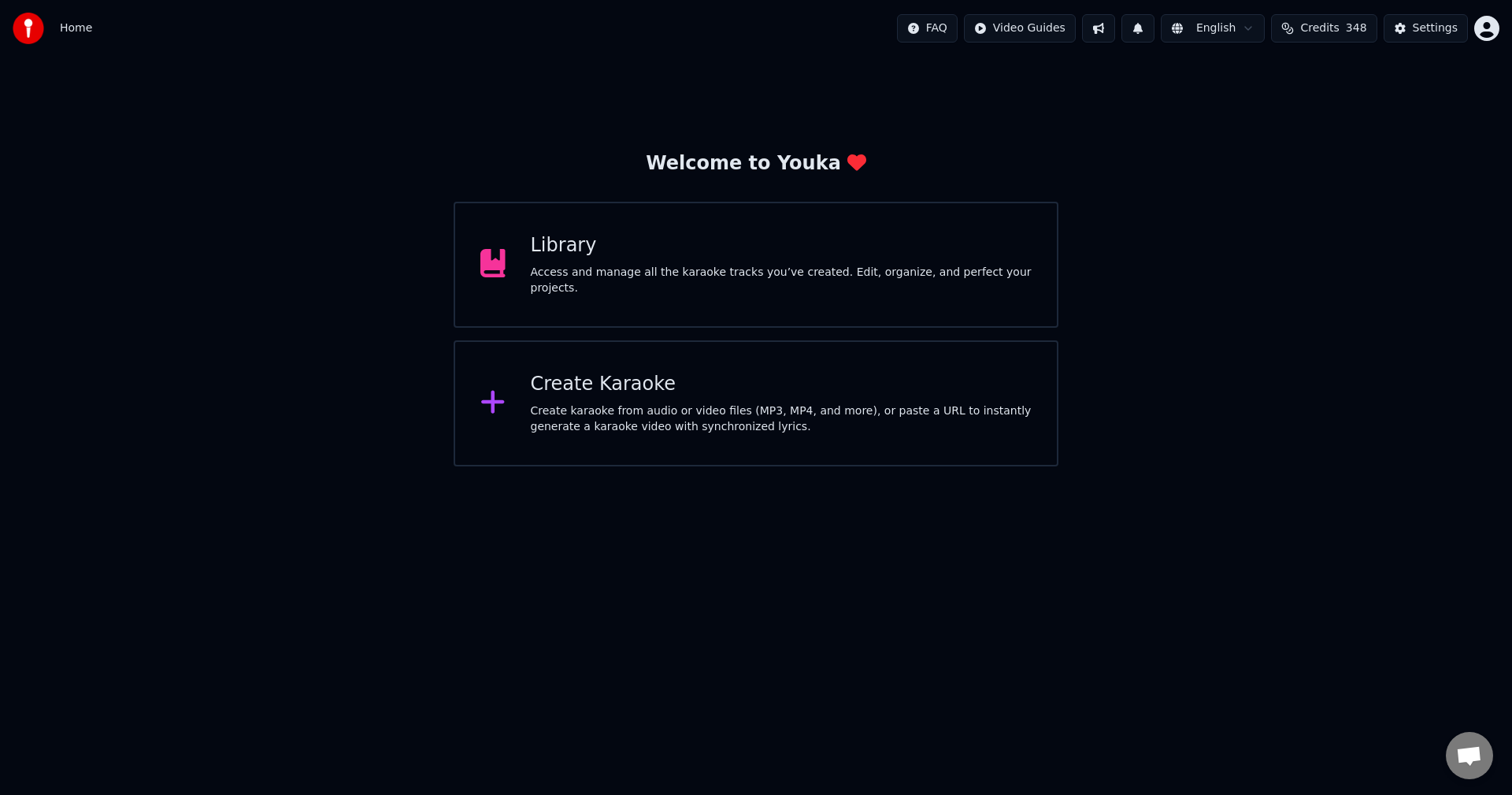
click at [1104, 35] on button at bounding box center [1099, 28] width 33 height 28
click at [1114, 32] on button at bounding box center [1099, 28] width 33 height 28
click at [1152, 28] on button at bounding box center [1138, 28] width 33 height 28
click at [1111, 31] on button at bounding box center [1099, 28] width 33 height 28
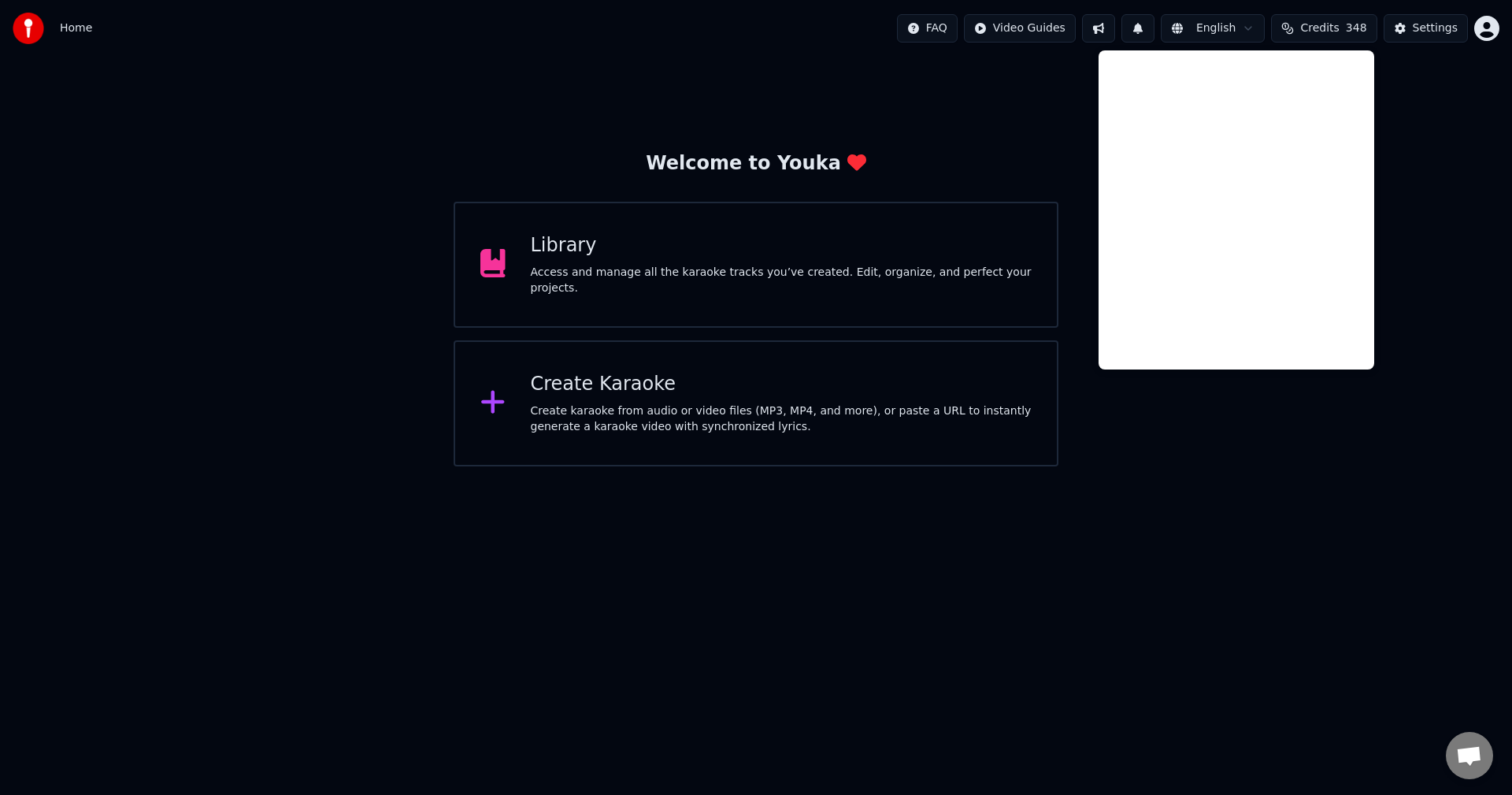
click at [1111, 31] on button at bounding box center [1099, 28] width 33 height 28
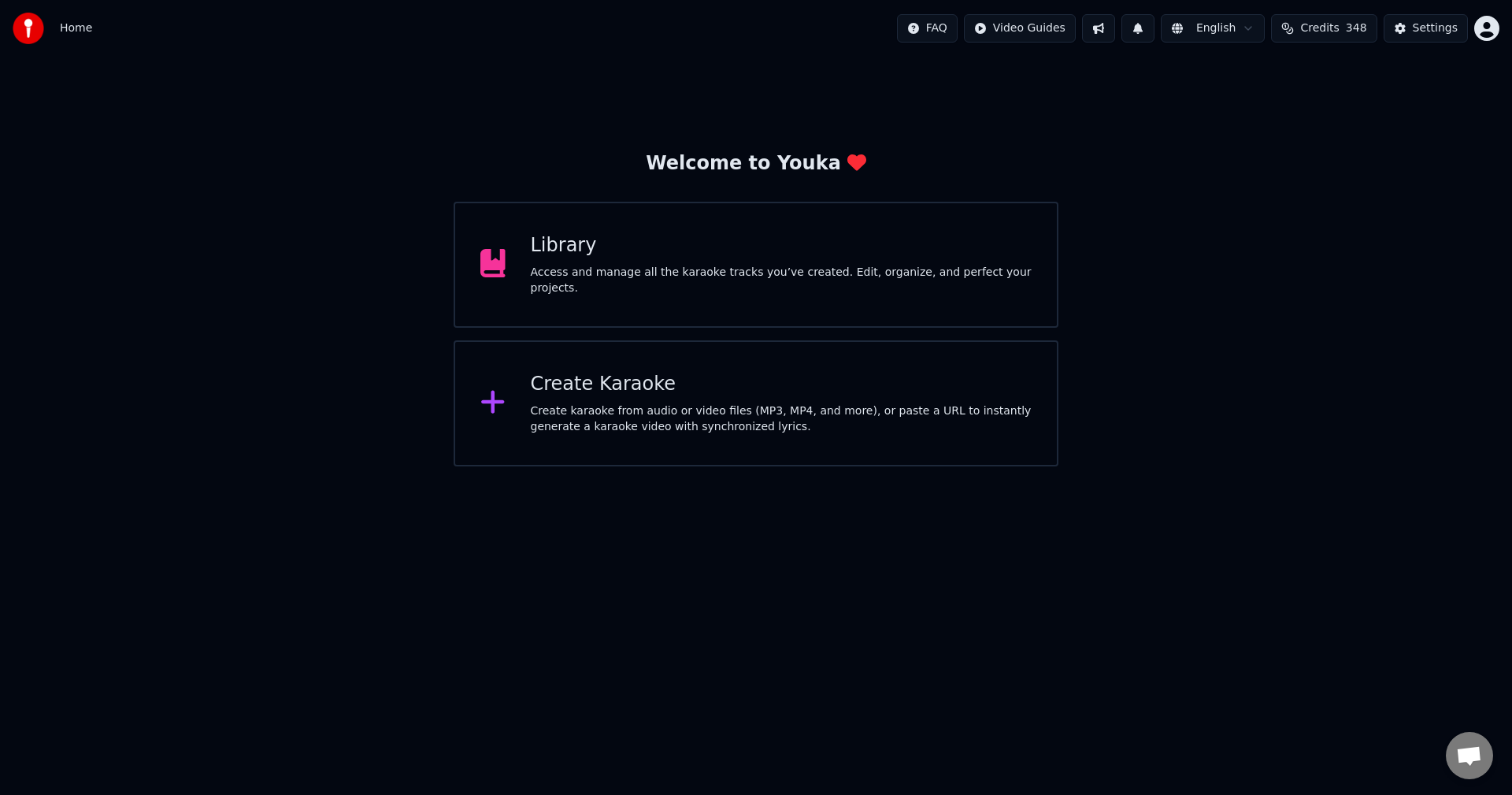
click at [1111, 31] on button at bounding box center [1099, 28] width 33 height 28
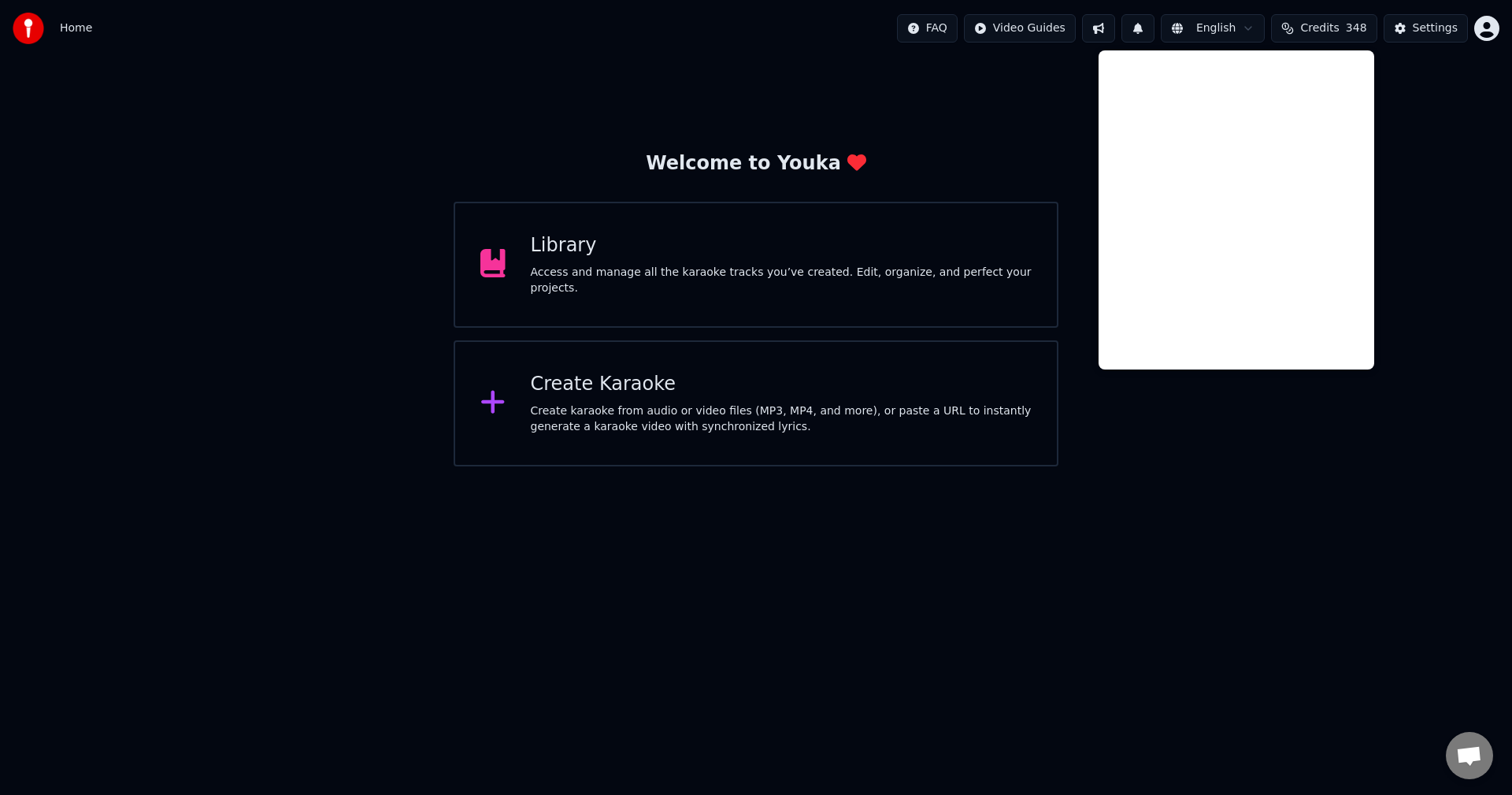
click at [1412, 96] on div "Welcome to Youka Library Access and manage all the karaoke tracks you’ve create…" at bounding box center [756, 261] width 1512 height 410
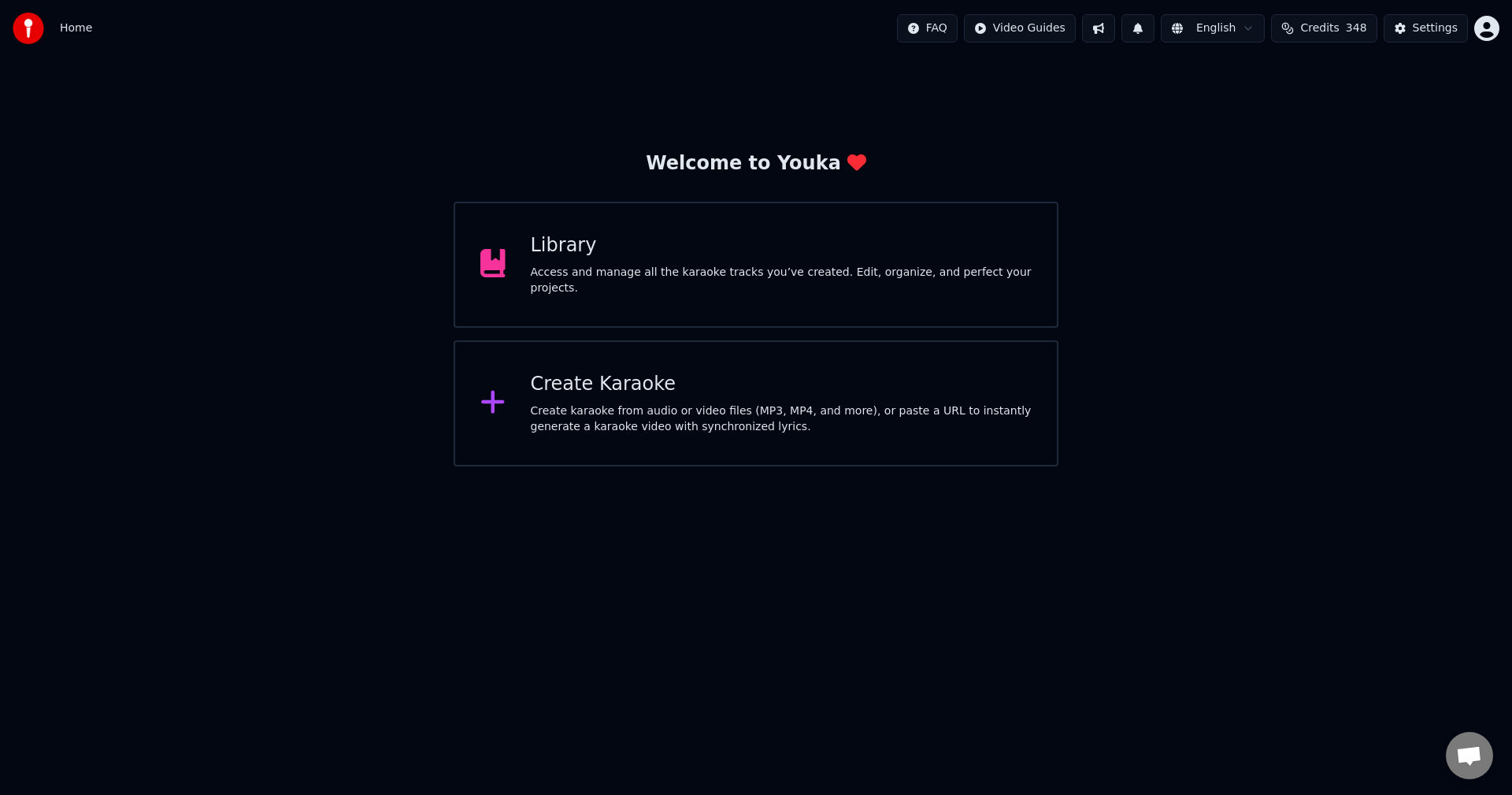
click at [1490, 26] on html "Home FAQ Video Guides English Credits 348 Settings Welcome to Youka Library Acc…" at bounding box center [756, 233] width 1512 height 466
click at [1377, 137] on div "Feature Voting" at bounding box center [1417, 150] width 181 height 26
